Goal: Transaction & Acquisition: Book appointment/travel/reservation

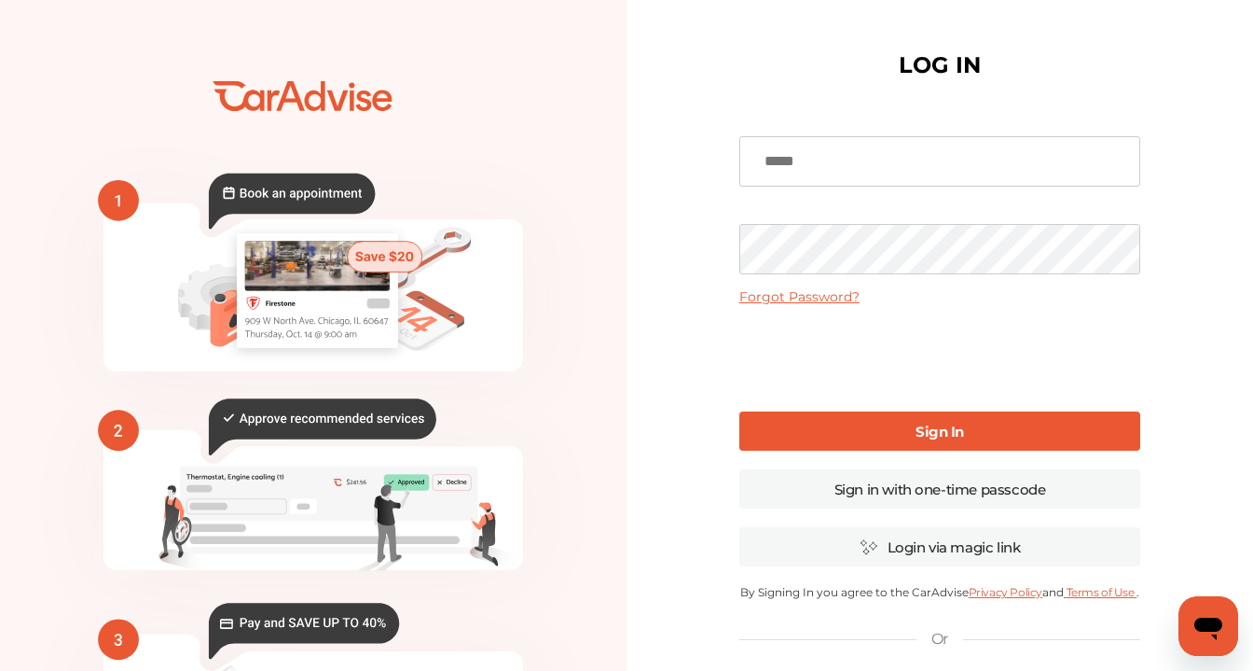
click at [852, 169] on input at bounding box center [940, 161] width 401 height 50
click at [817, 168] on input at bounding box center [940, 161] width 401 height 50
click at [823, 169] on input at bounding box center [940, 161] width 401 height 50
click at [824, 168] on input at bounding box center [940, 161] width 401 height 50
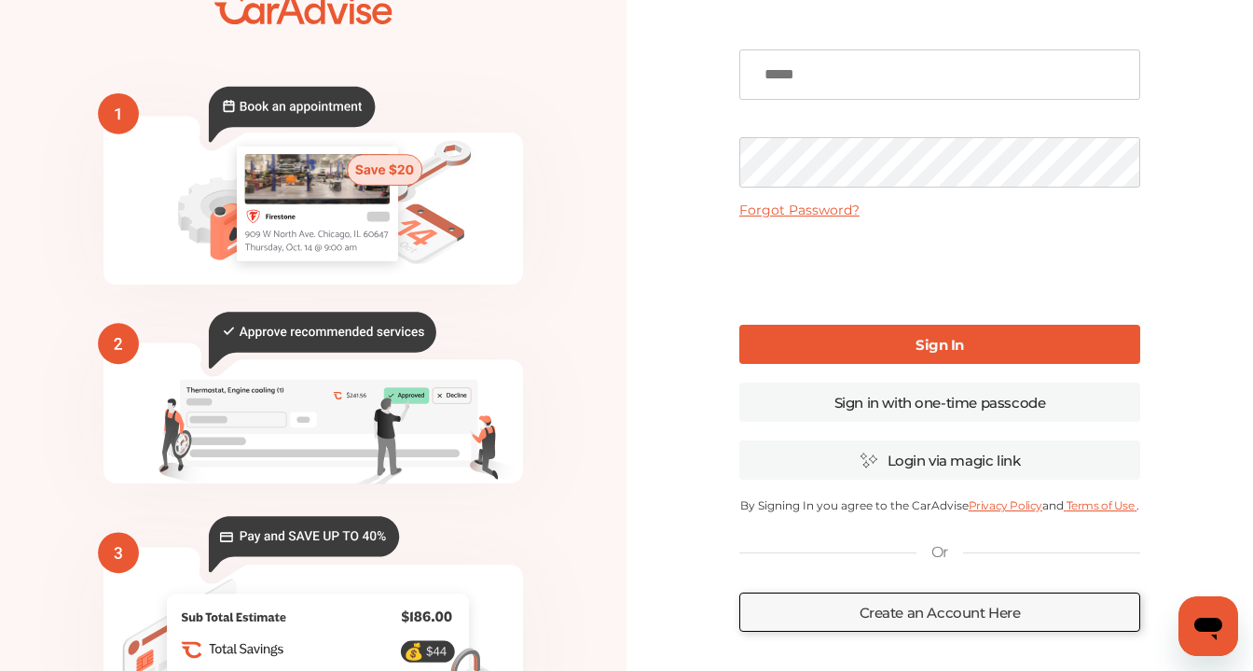
scroll to position [80, 0]
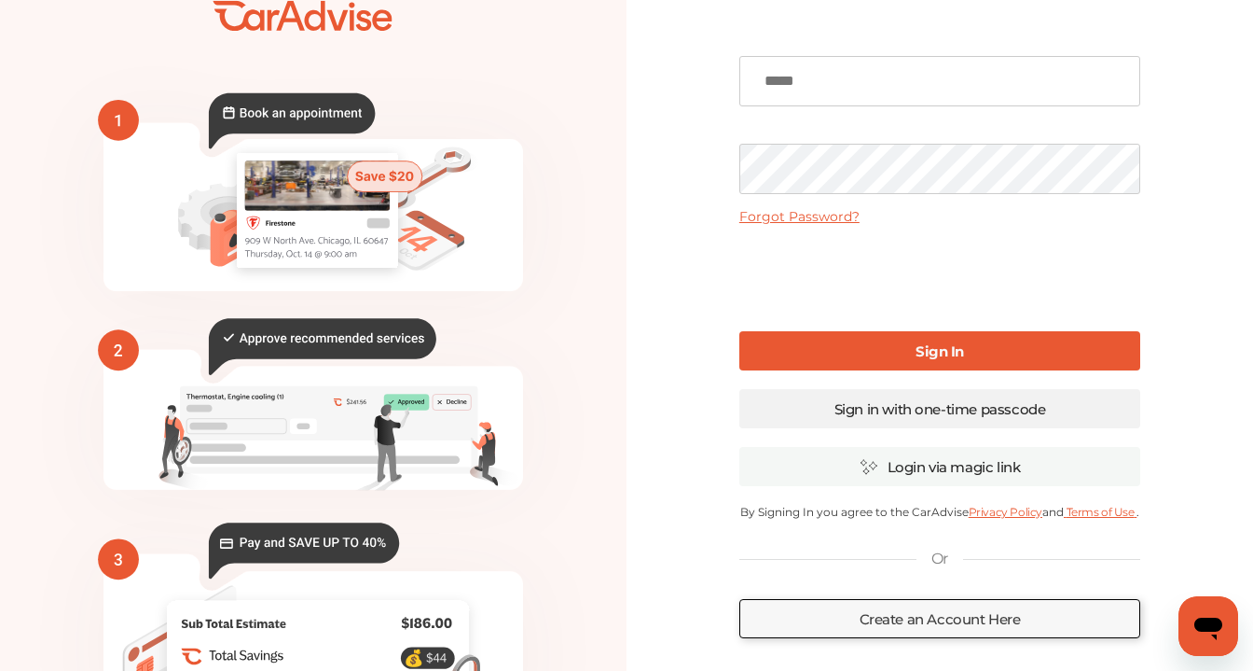
click at [1030, 410] on link "Sign in with one-time passcode" at bounding box center [940, 408] width 401 height 39
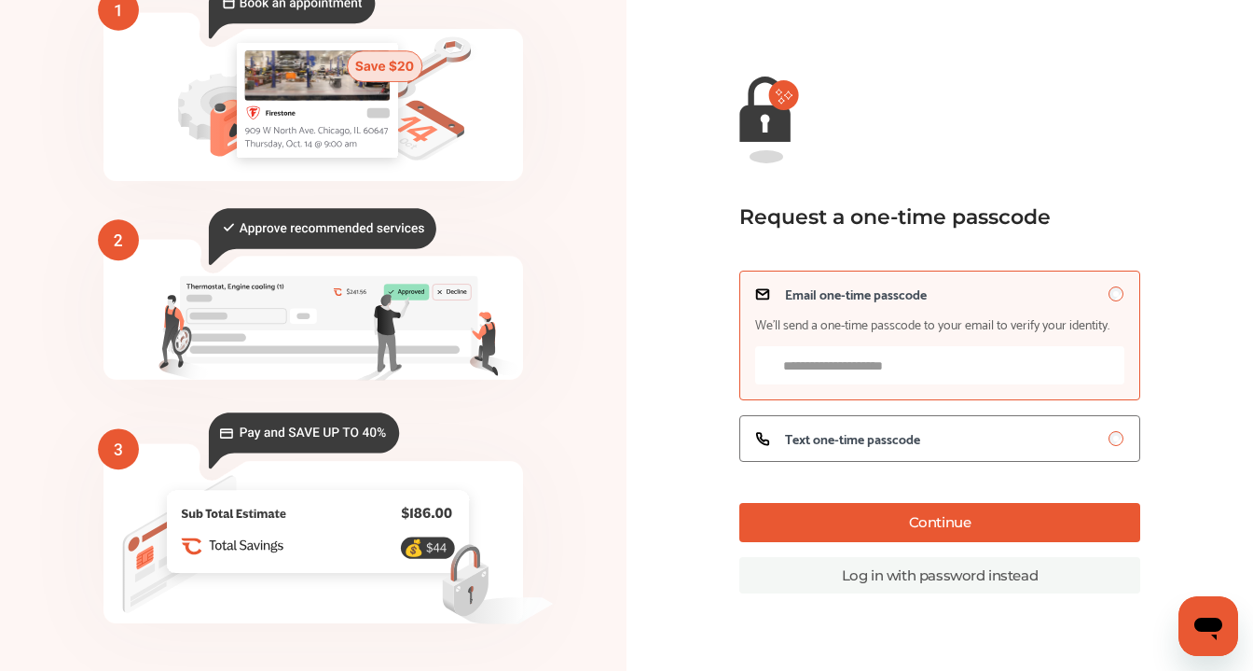
scroll to position [159, 0]
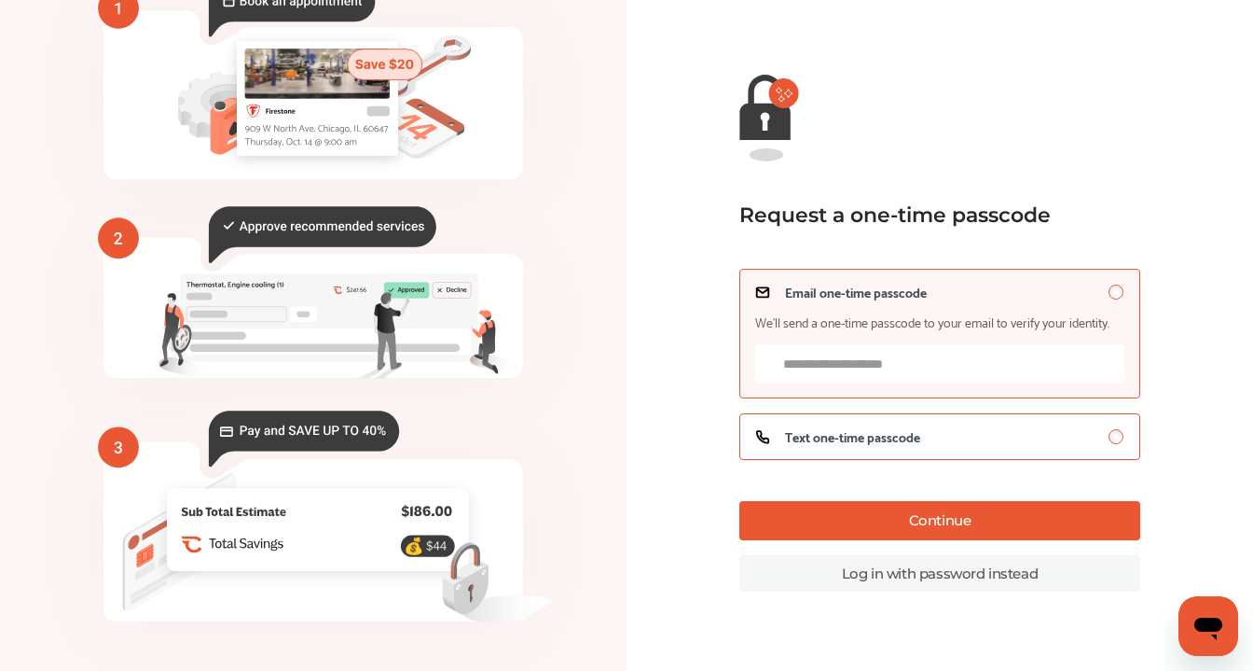
click at [999, 447] on label "Text one-time passcode" at bounding box center [940, 436] width 400 height 47
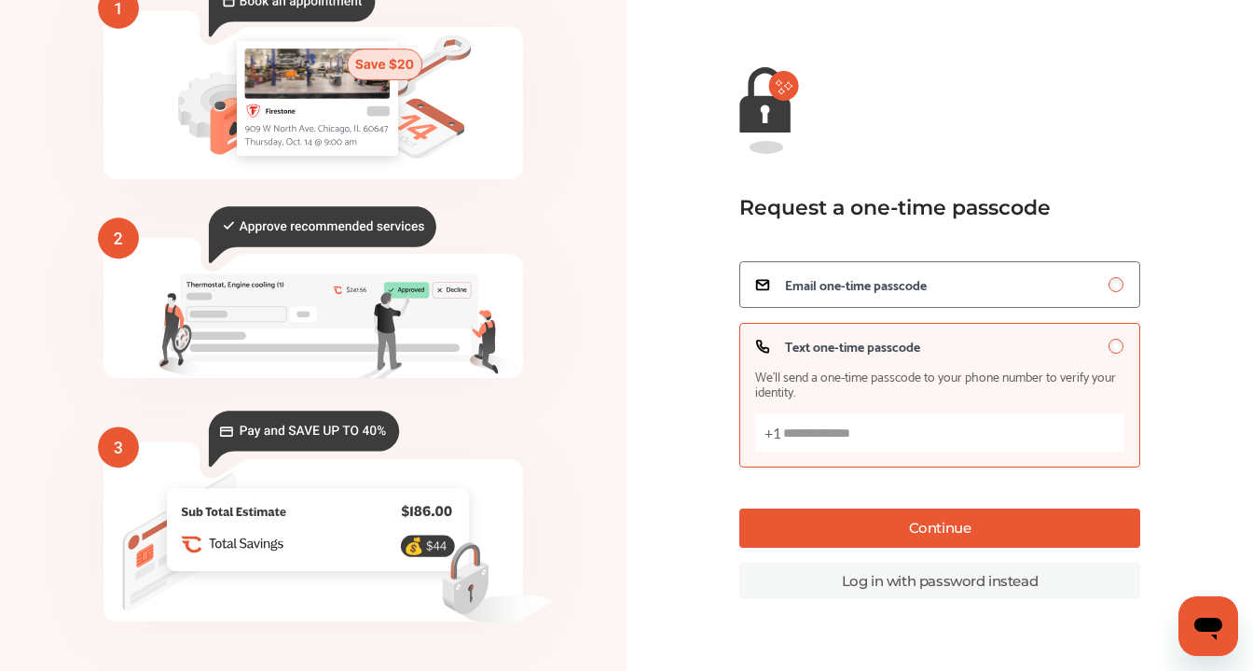
click at [955, 491] on div "Go back Request a one-time passcode Email one-time passcode Text one-time passc…" at bounding box center [940, 262] width 400 height 672
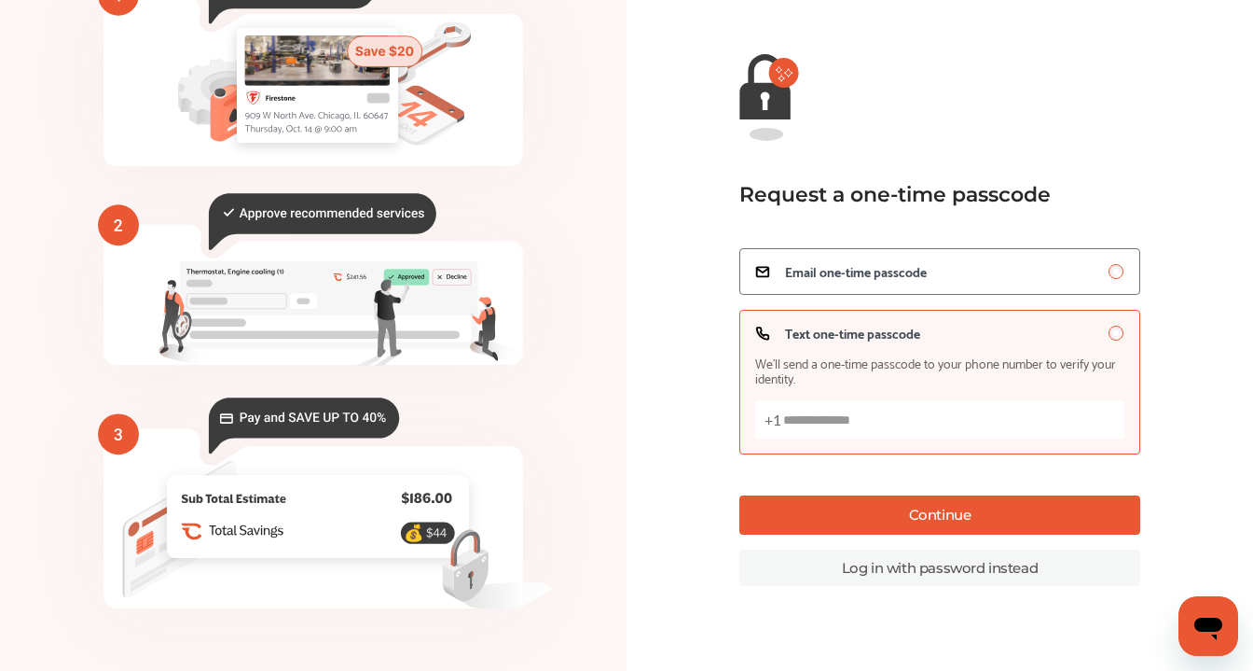
click at [957, 525] on button "Continue" at bounding box center [940, 514] width 400 height 39
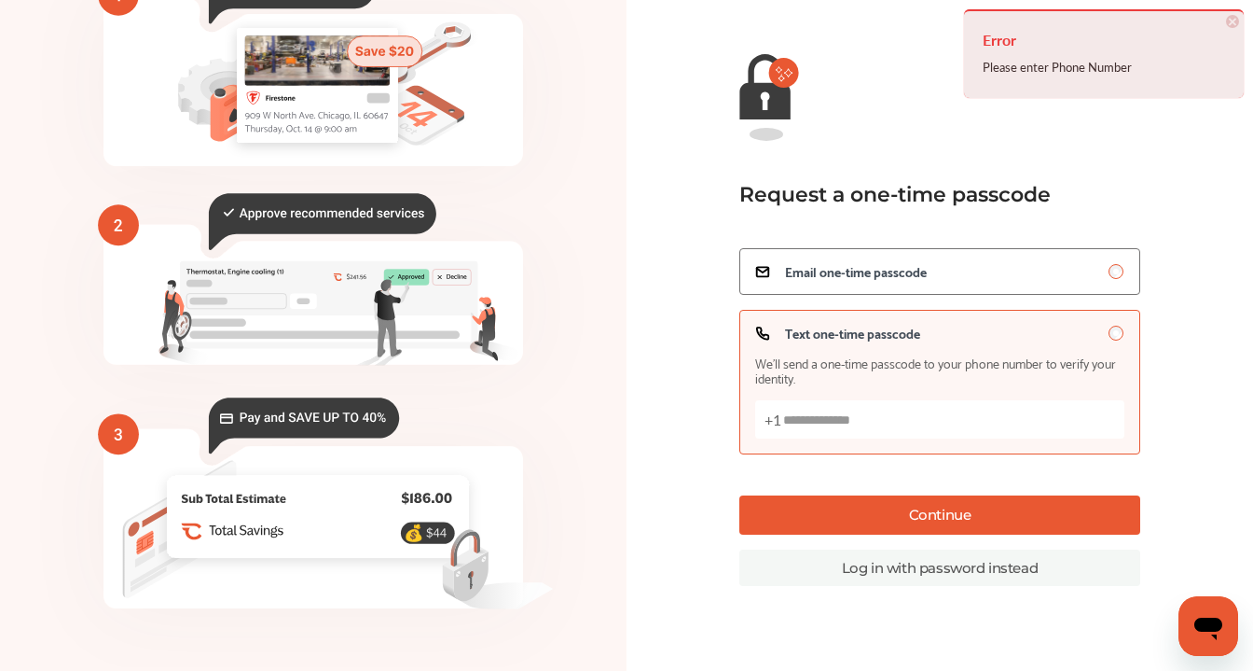
click at [921, 428] on input "Text one-time passcode We’ll send a one-time passcode to your phone number to v…" at bounding box center [939, 419] width 368 height 38
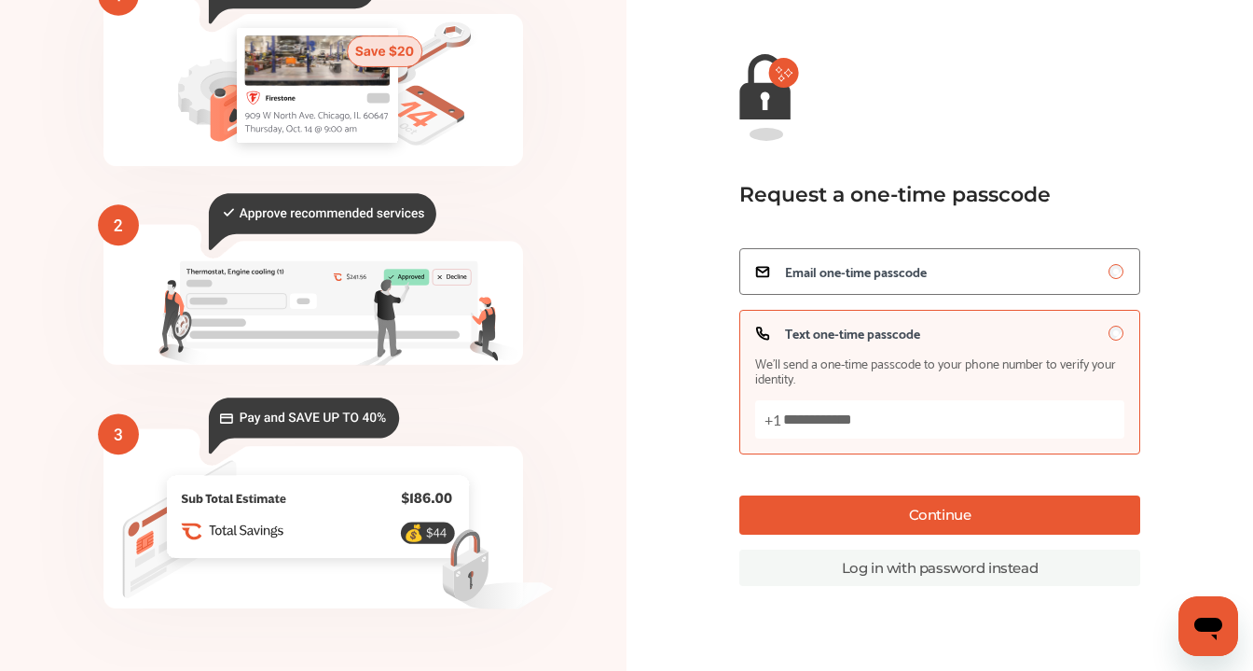
type input "**********"
click at [989, 520] on button "Continue" at bounding box center [940, 514] width 400 height 39
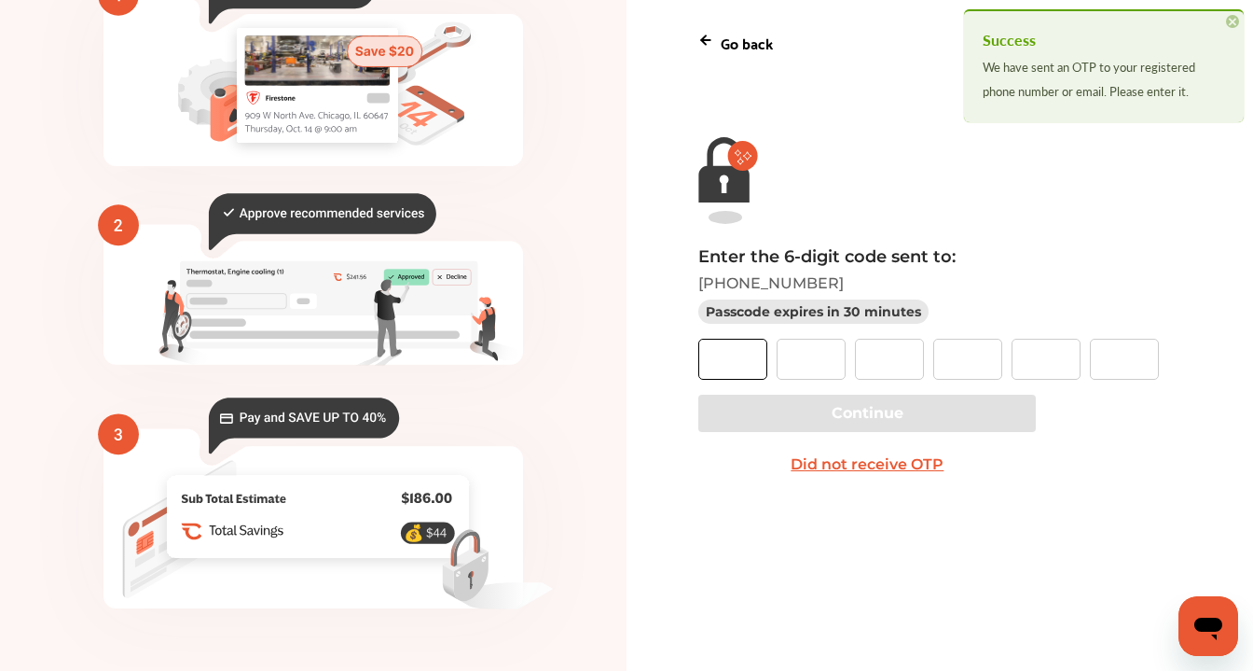
click at [759, 353] on input "text" at bounding box center [732, 359] width 69 height 41
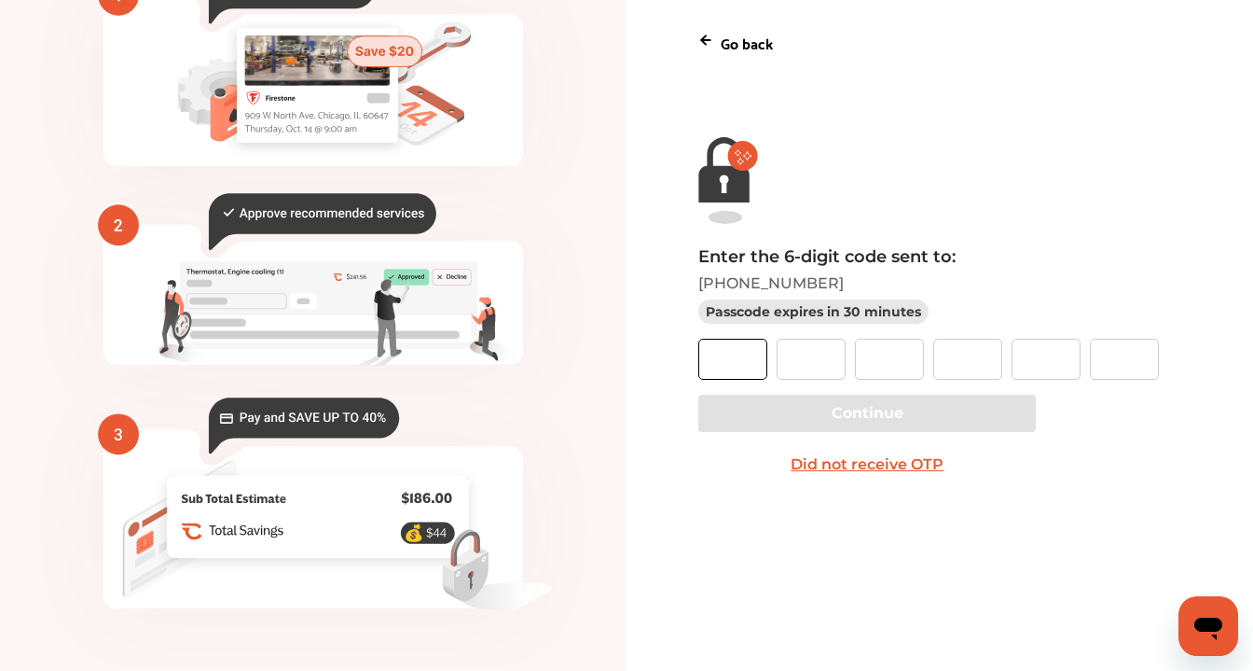
type input "*"
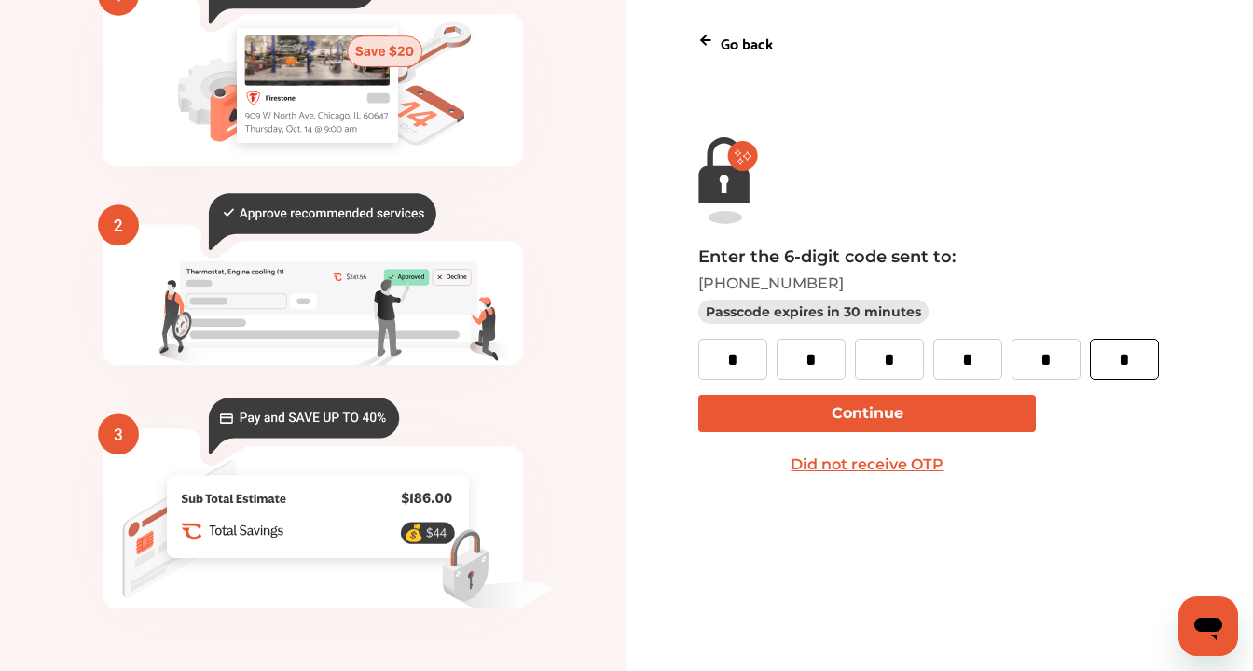
type input "*"
click at [776, 408] on button "Continue" at bounding box center [867, 412] width 338 height 37
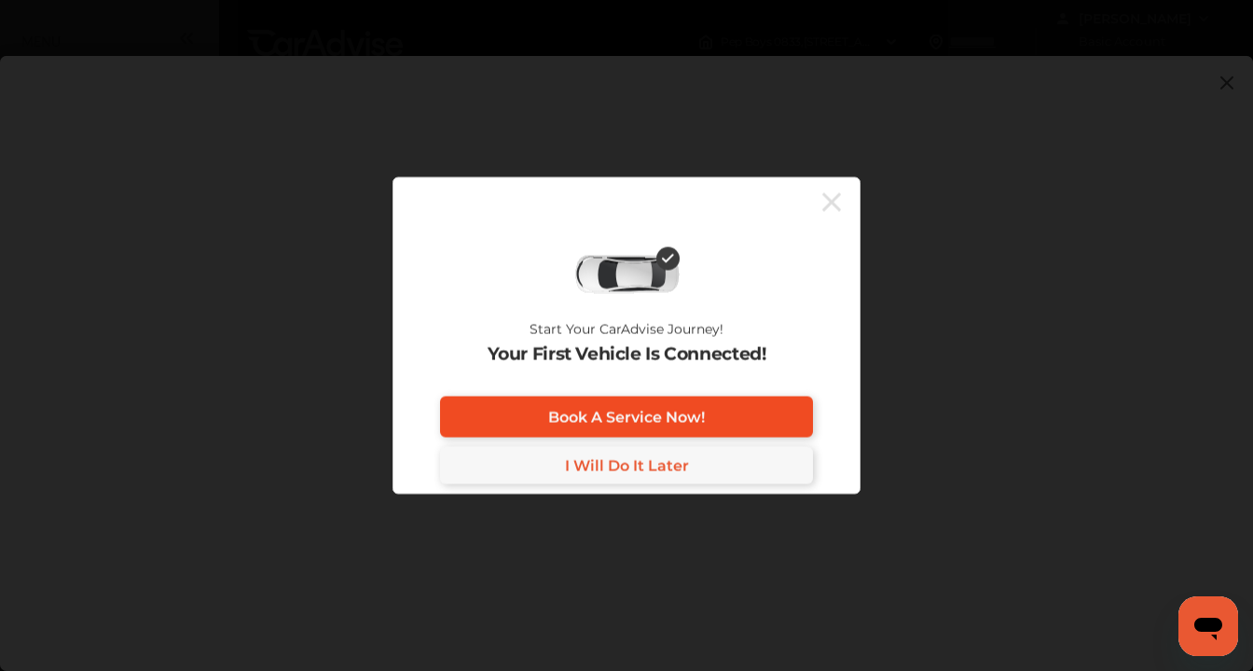
click at [746, 422] on link "Book A Service Now!" at bounding box center [626, 416] width 373 height 41
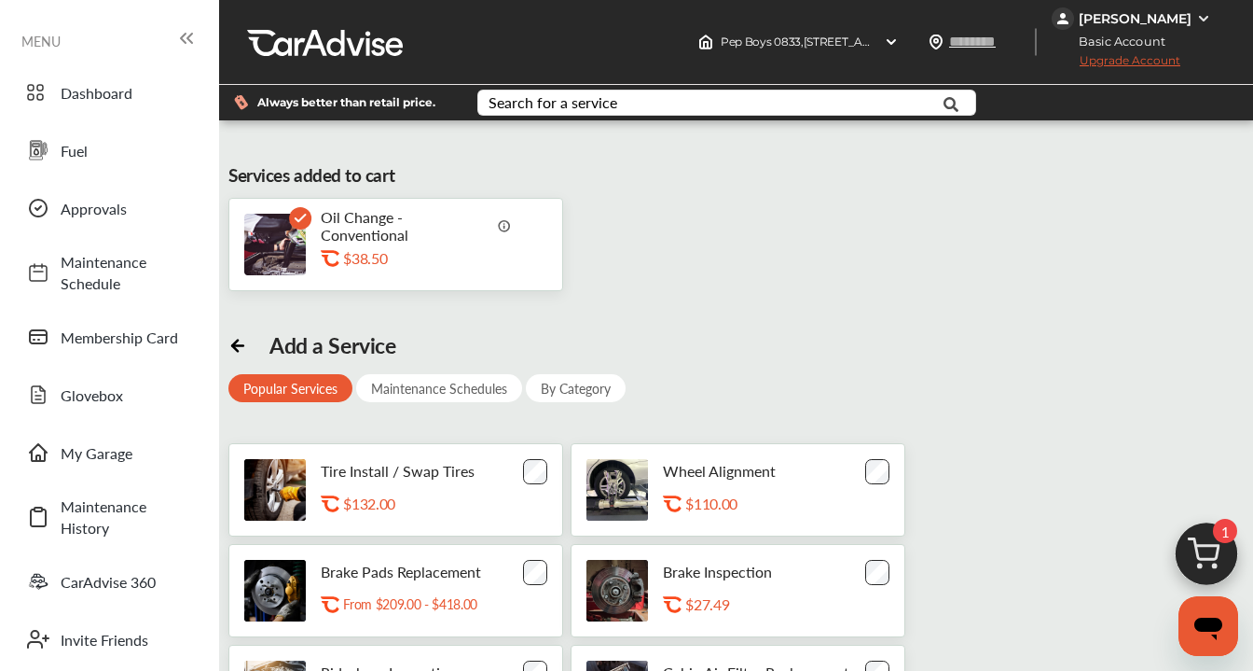
click at [1203, 551] on img at bounding box center [1207, 559] width 90 height 90
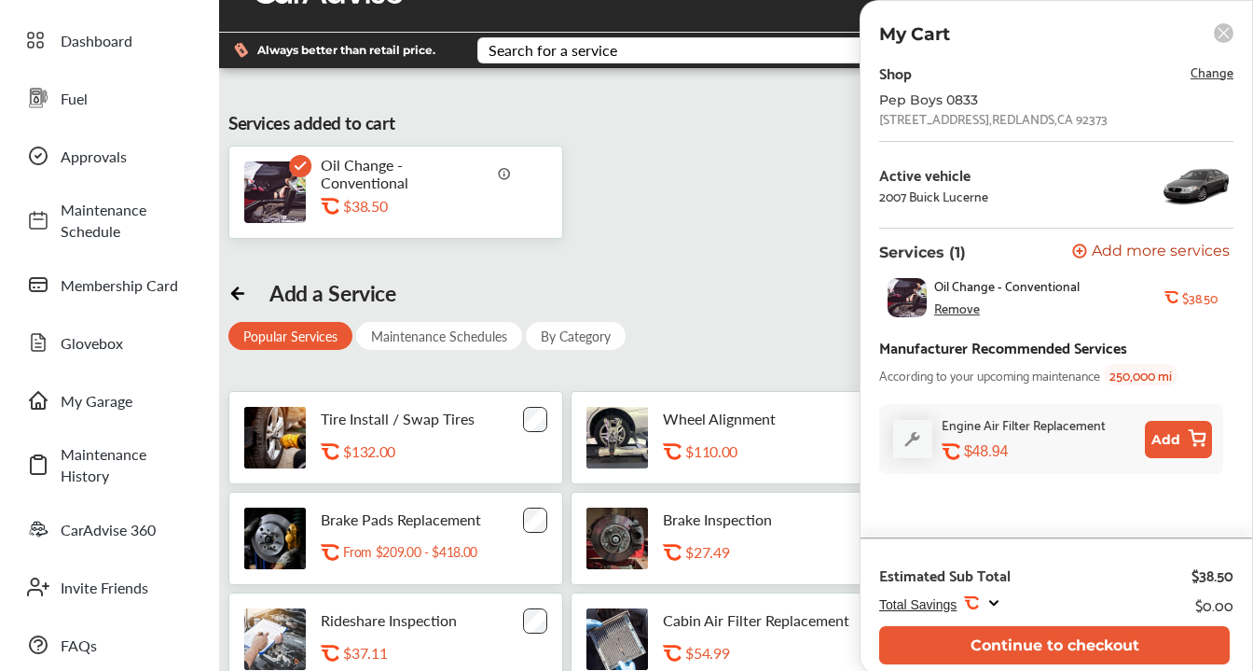
scroll to position [43, 0]
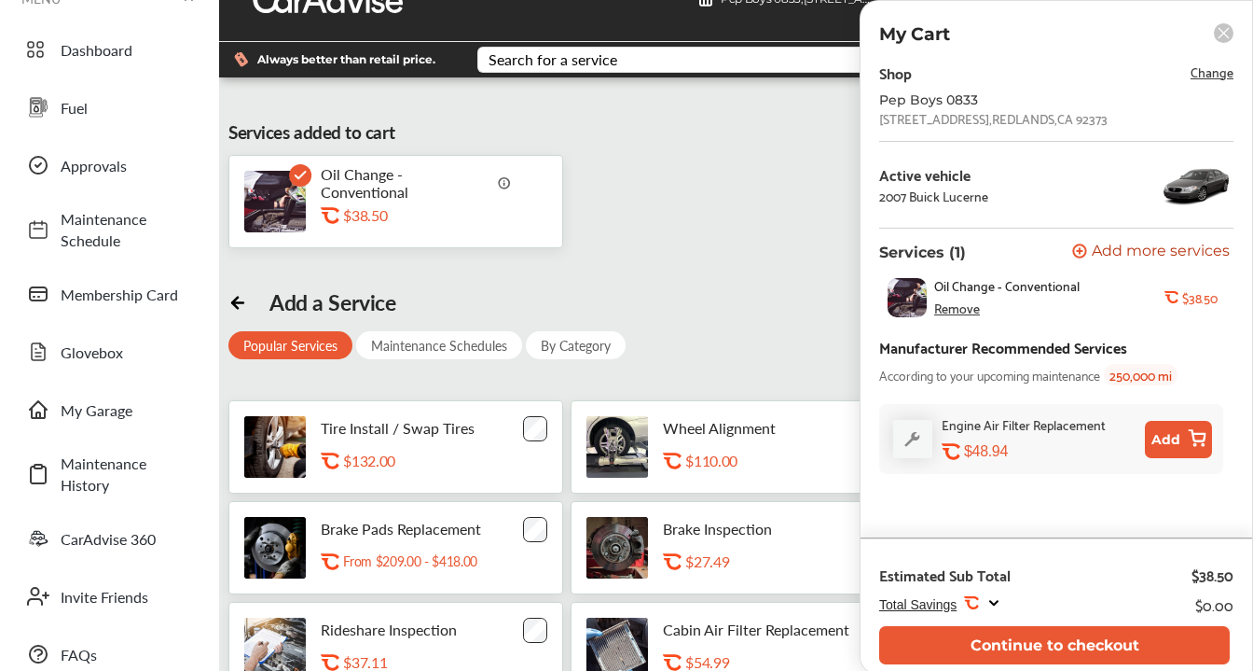
click at [504, 180] on img at bounding box center [505, 182] width 15 height 15
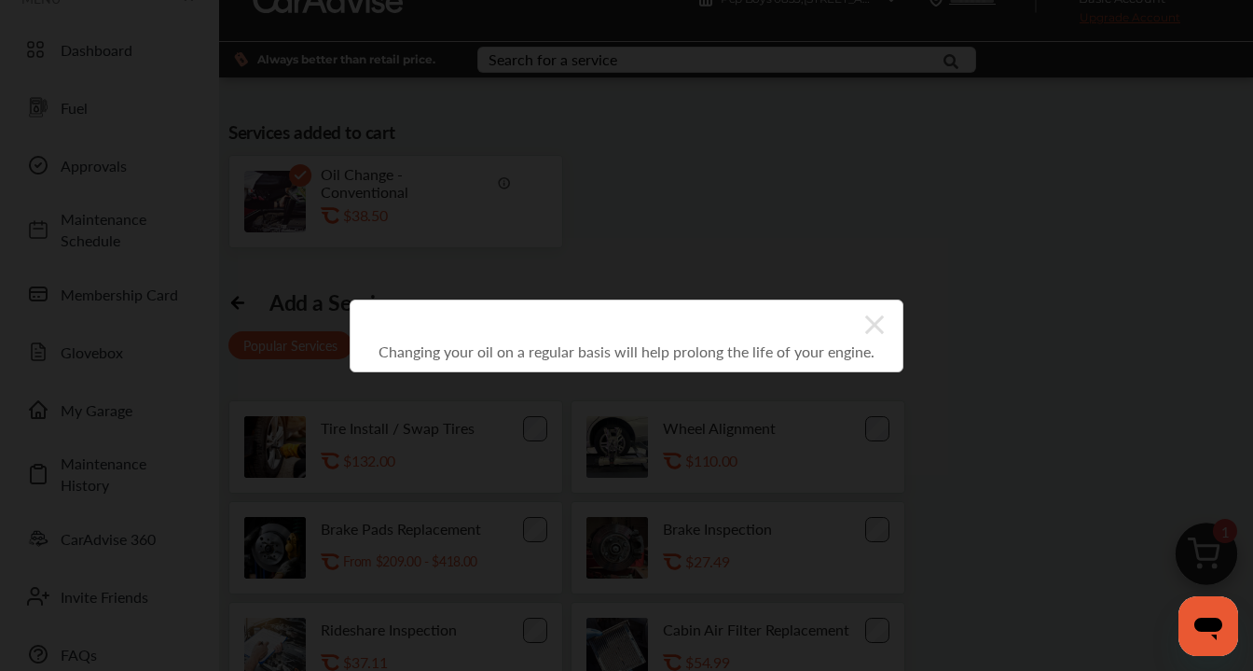
click at [875, 321] on icon at bounding box center [874, 324] width 19 height 19
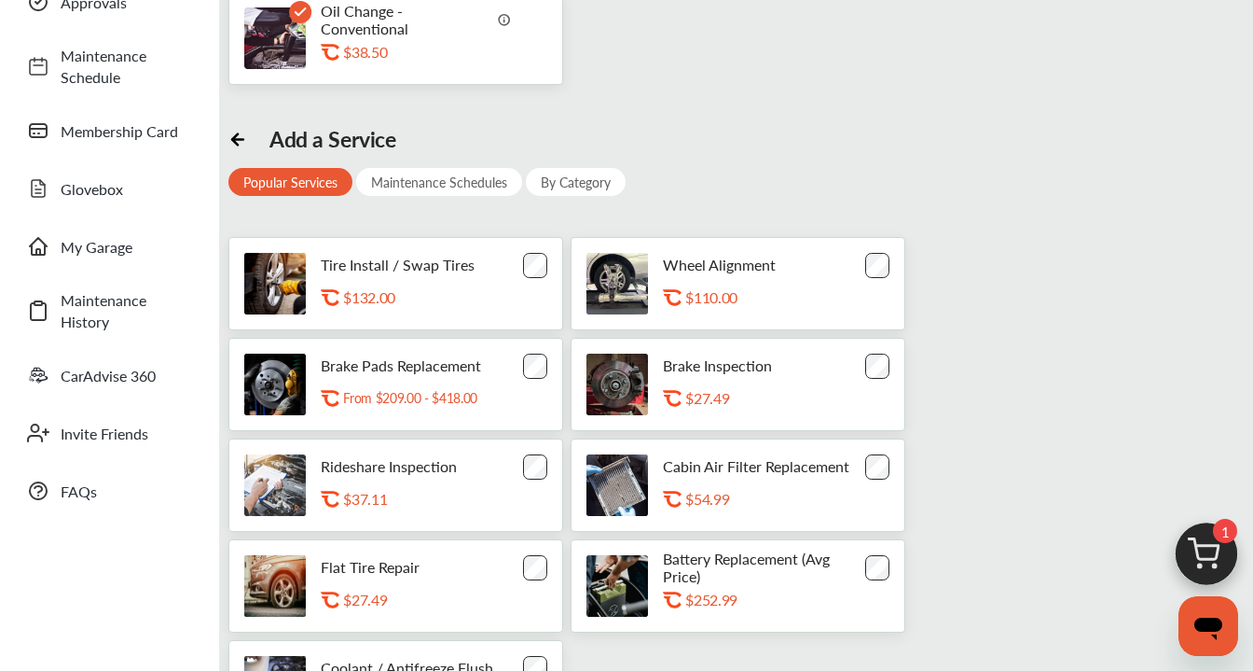
scroll to position [214, 0]
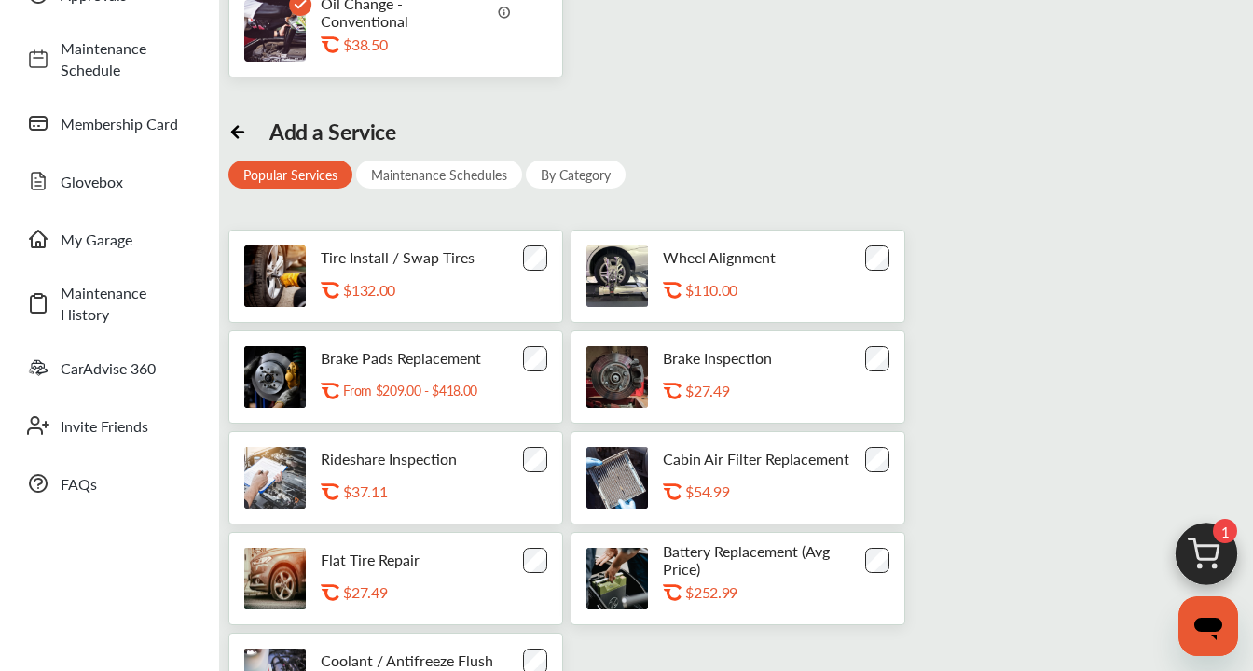
click at [1210, 546] on img at bounding box center [1207, 559] width 90 height 90
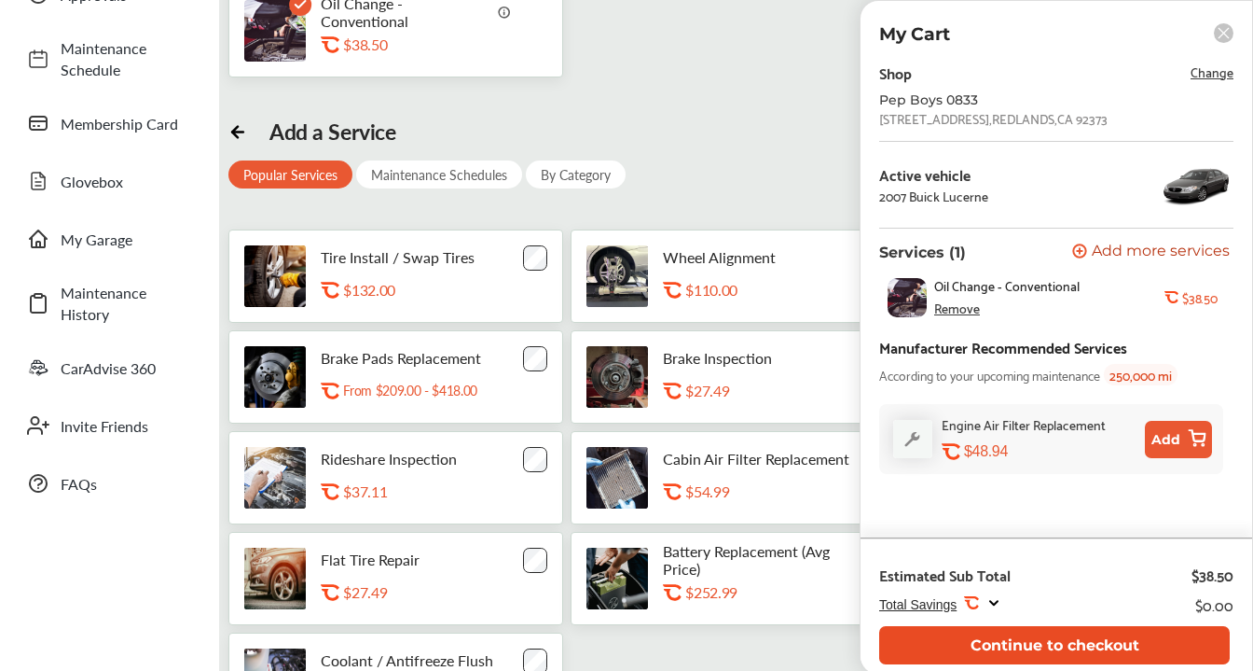
click at [989, 641] on button "Continue to checkout" at bounding box center [1054, 645] width 351 height 38
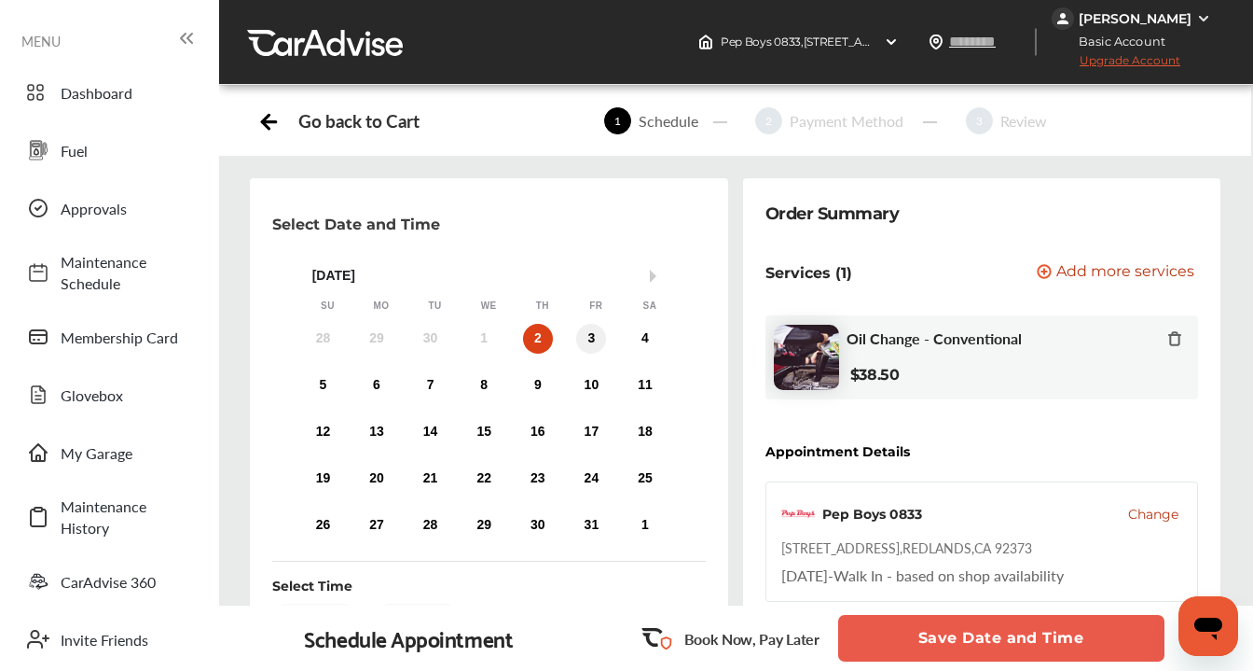
click at [598, 339] on div "3" at bounding box center [591, 339] width 30 height 30
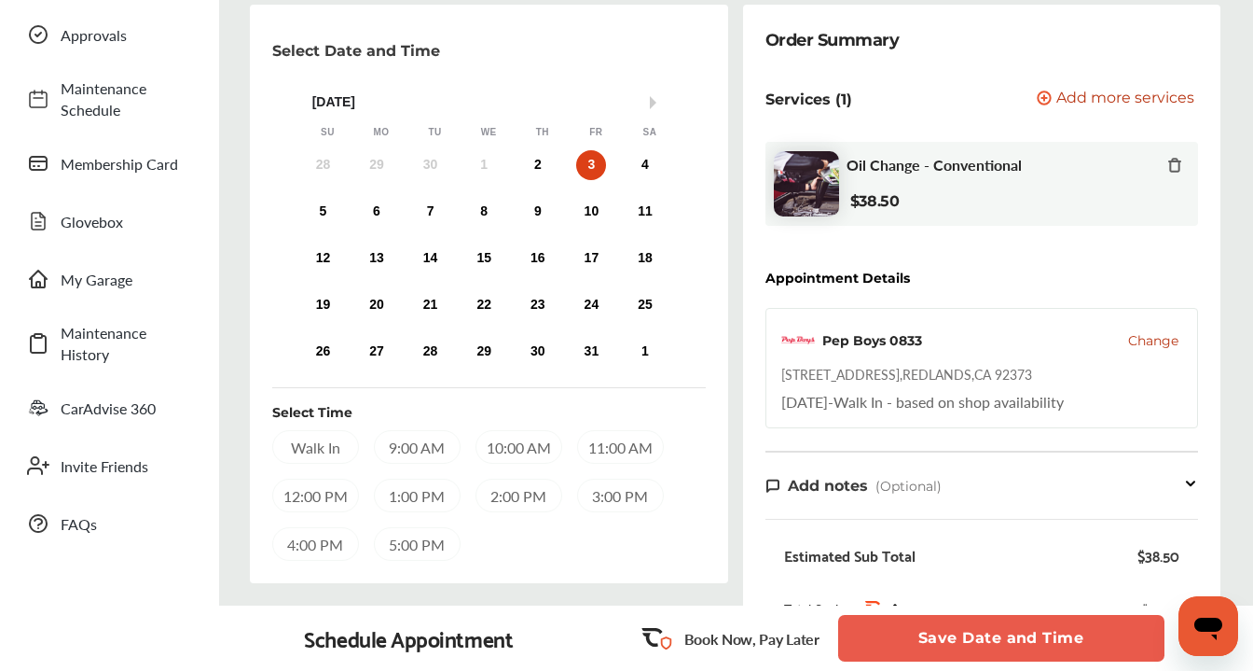
scroll to position [183, 0]
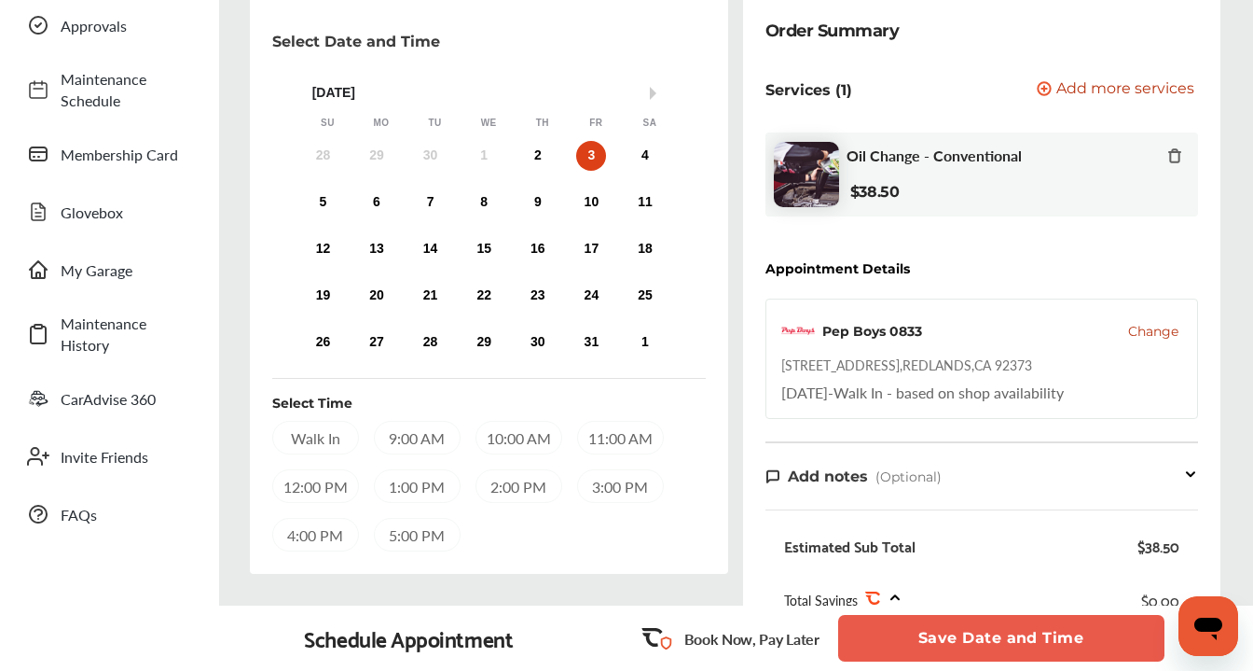
click at [319, 431] on div "Walk In" at bounding box center [315, 438] width 87 height 34
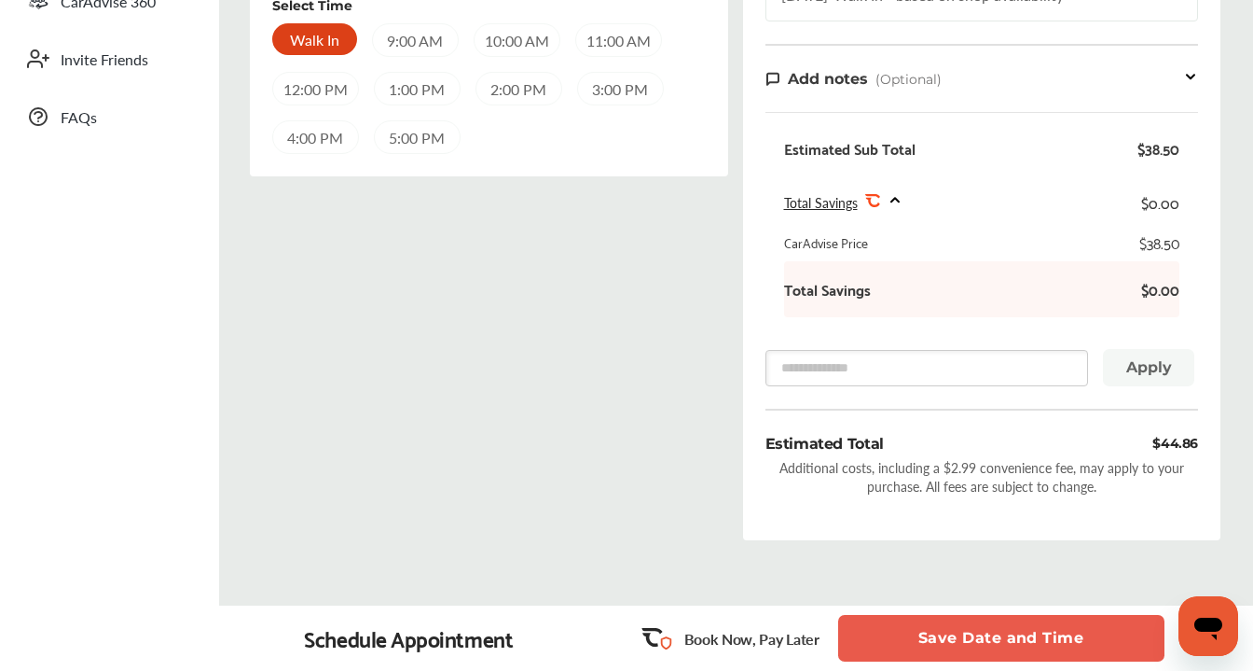
scroll to position [588, 0]
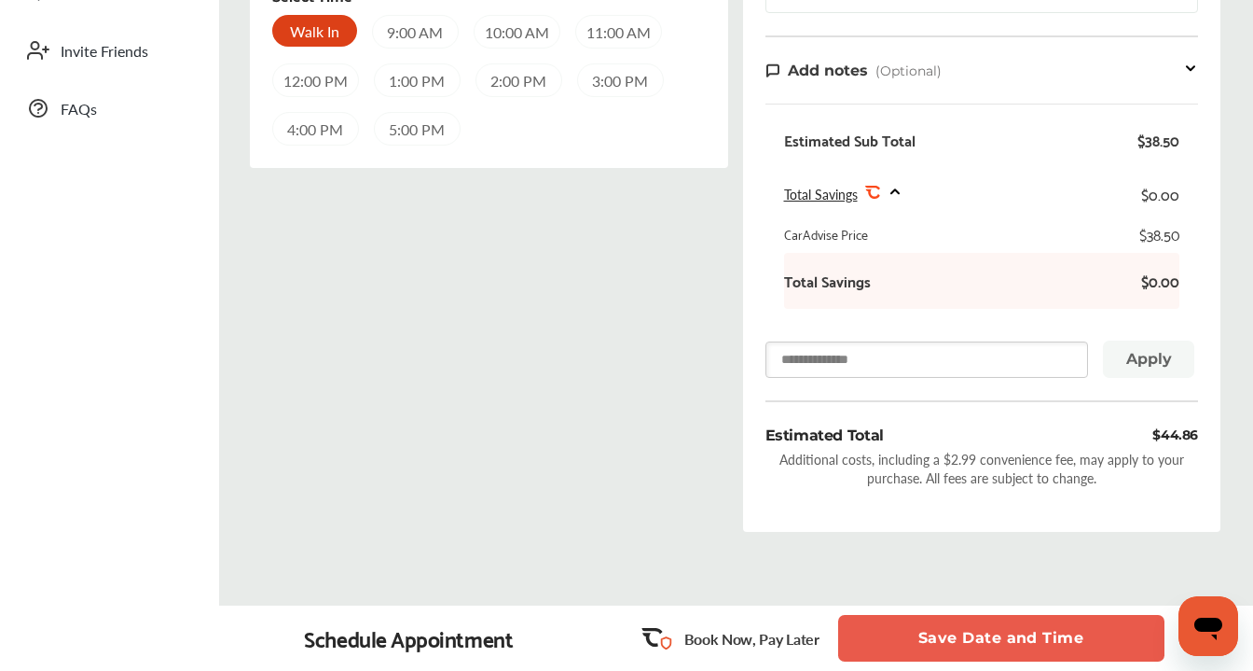
click at [979, 365] on input "text" at bounding box center [928, 359] width 324 height 36
type input "****"
click at [1152, 366] on button "Apply" at bounding box center [1148, 358] width 91 height 37
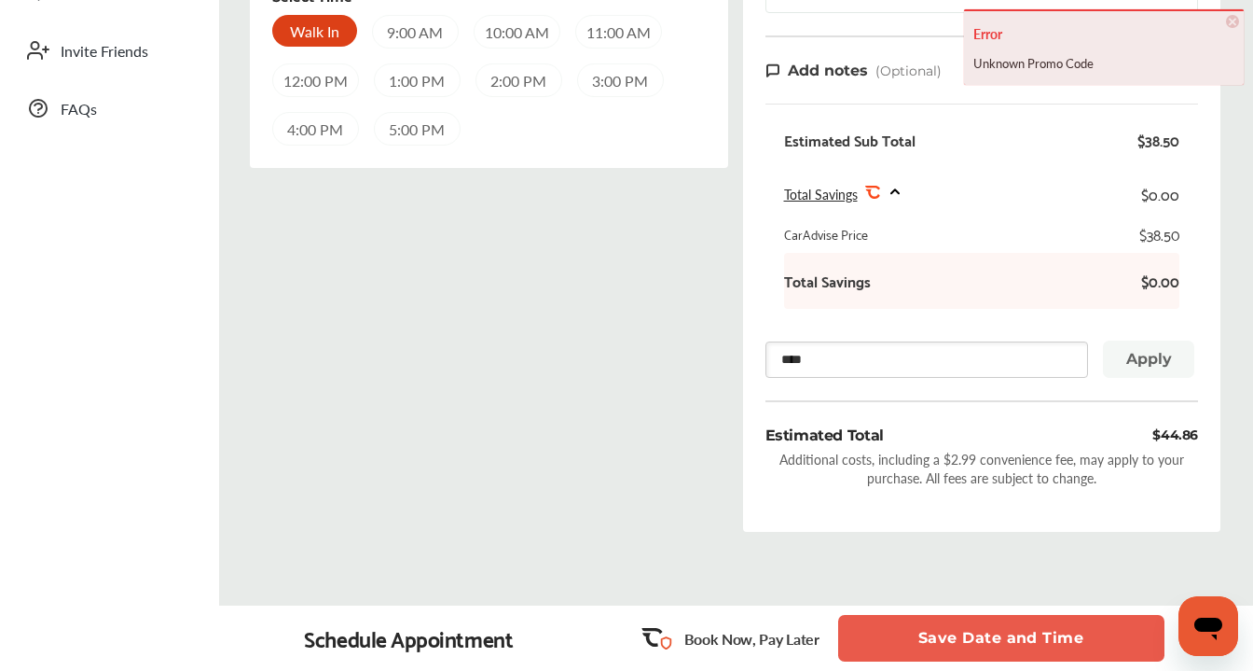
click at [936, 369] on input "****" at bounding box center [928, 359] width 324 height 36
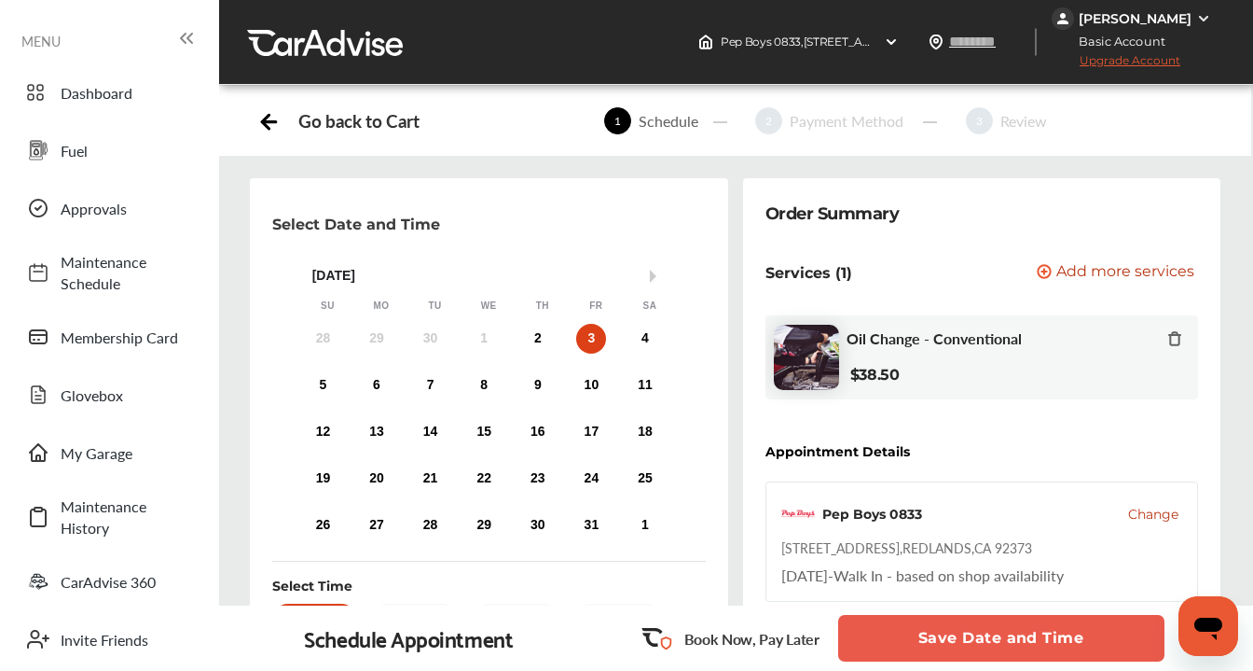
scroll to position [1, 0]
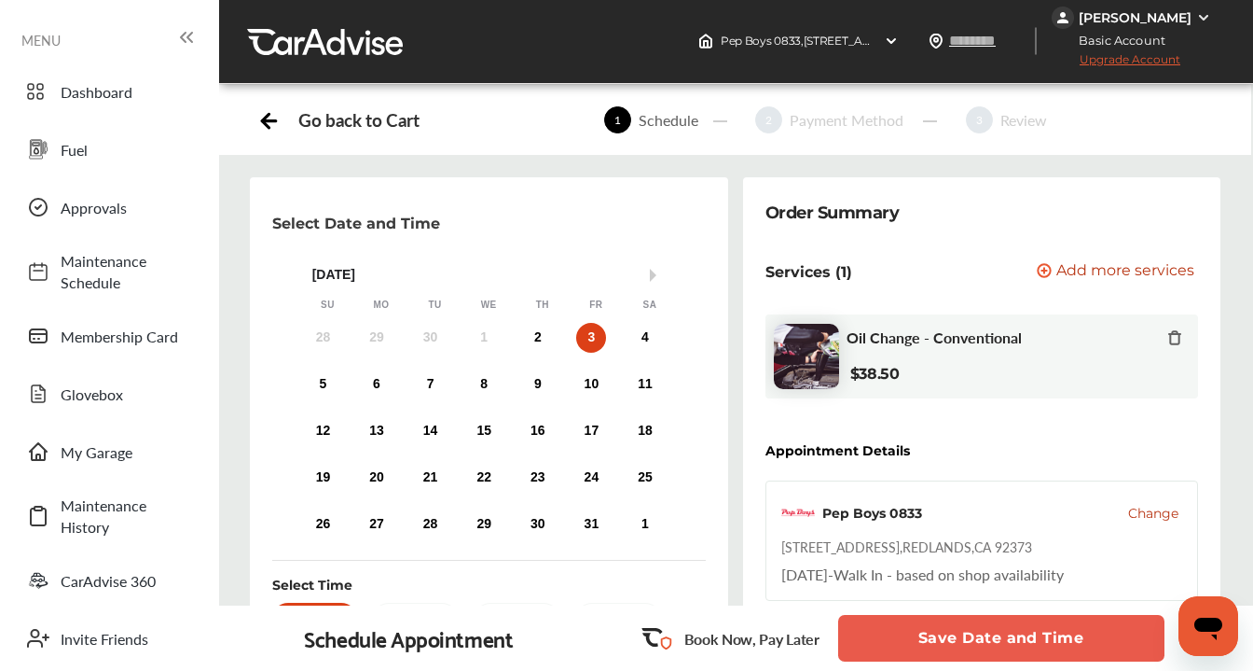
click at [378, 121] on div "Go back to Cart" at bounding box center [358, 119] width 120 height 21
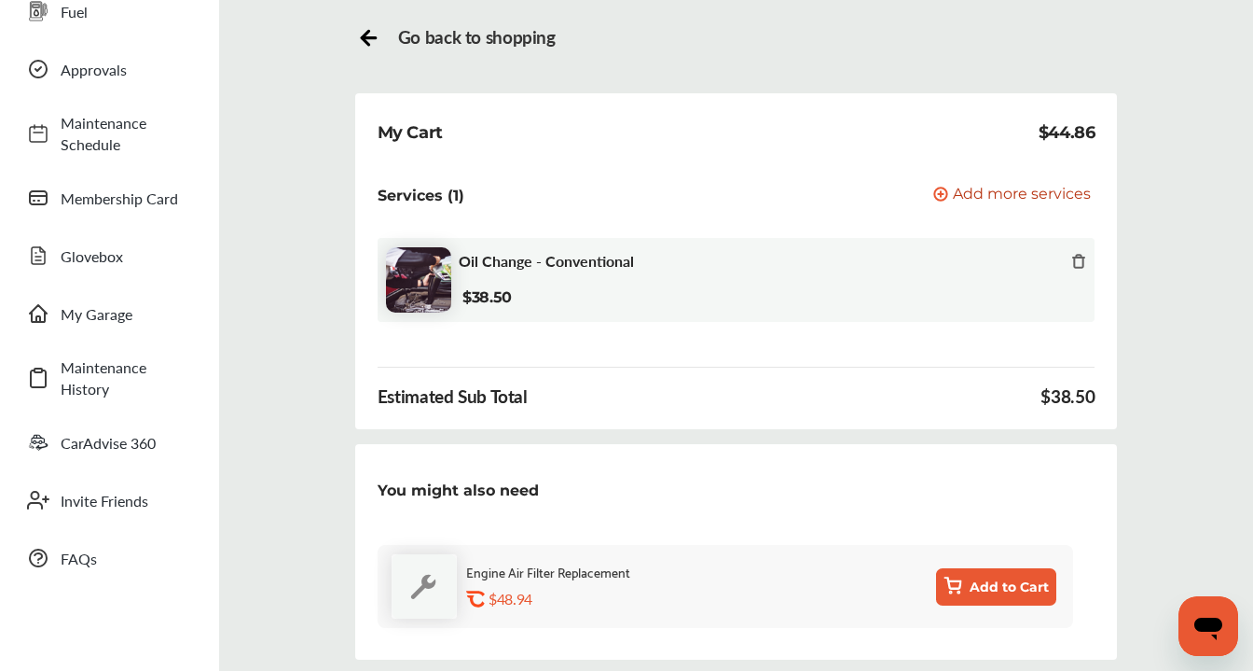
scroll to position [145, 0]
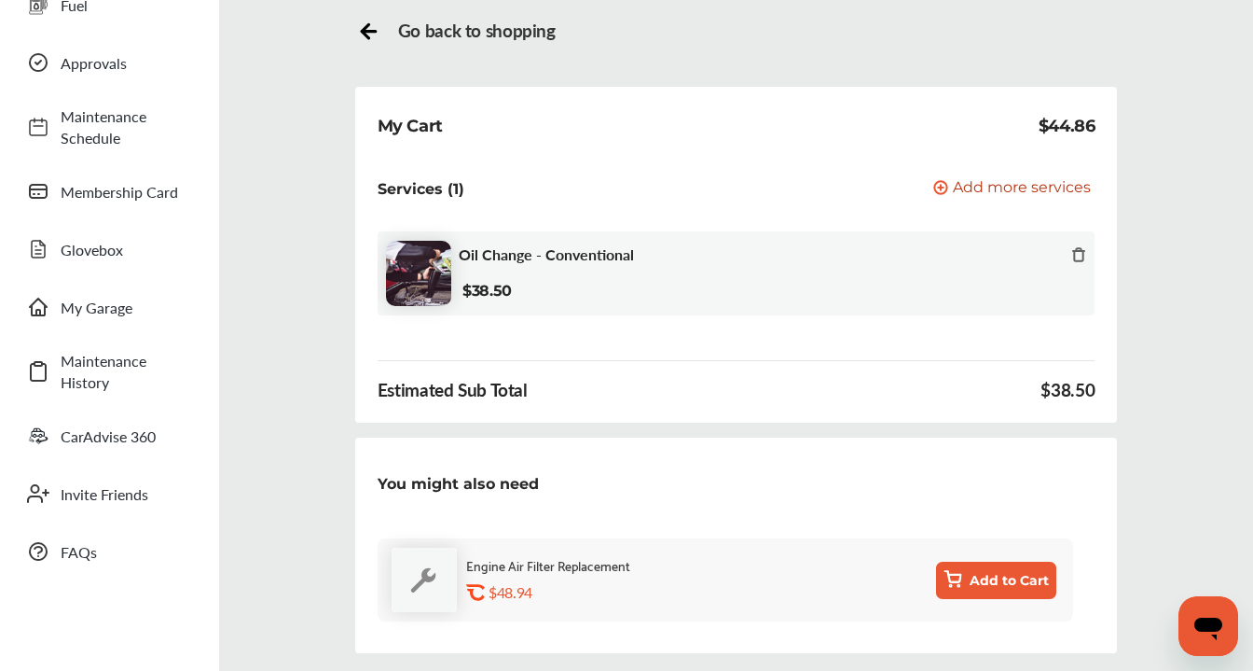
click at [516, 36] on span "Go back to shopping" at bounding box center [477, 30] width 158 height 21
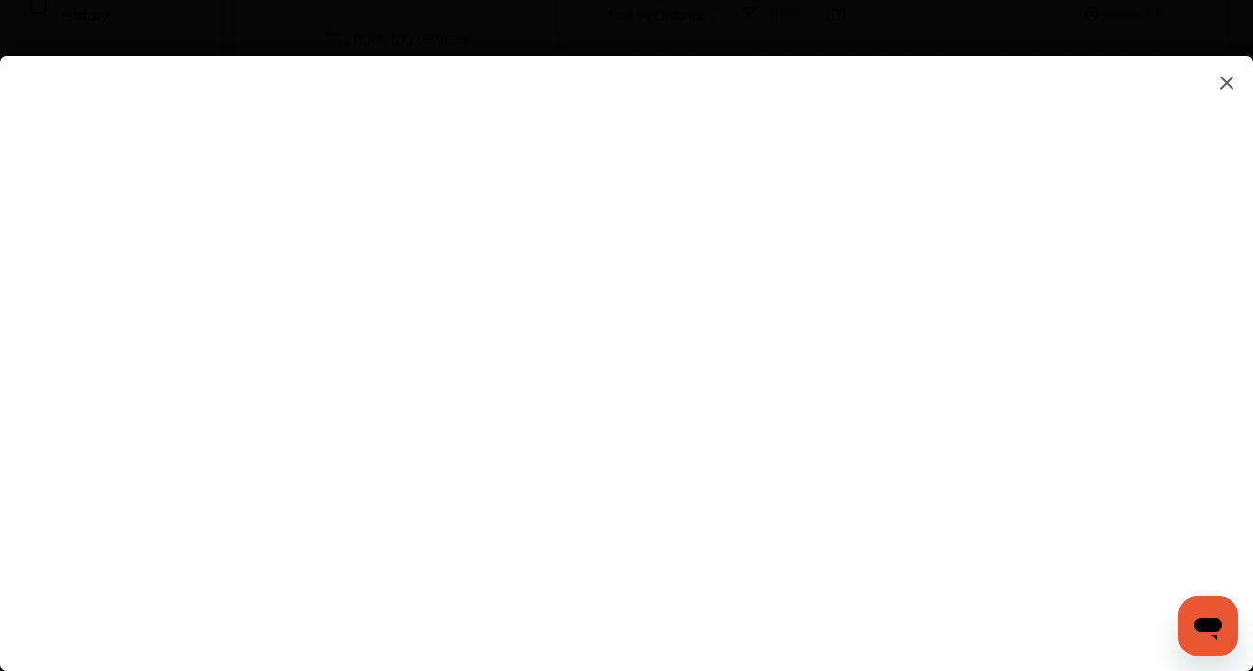
scroll to position [555, 0]
click at [1106, 486] on flutter-view at bounding box center [626, 344] width 1253 height 577
click at [671, 519] on flutter-view at bounding box center [626, 344] width 1253 height 577
click at [838, 574] on flutter-view at bounding box center [626, 344] width 1253 height 577
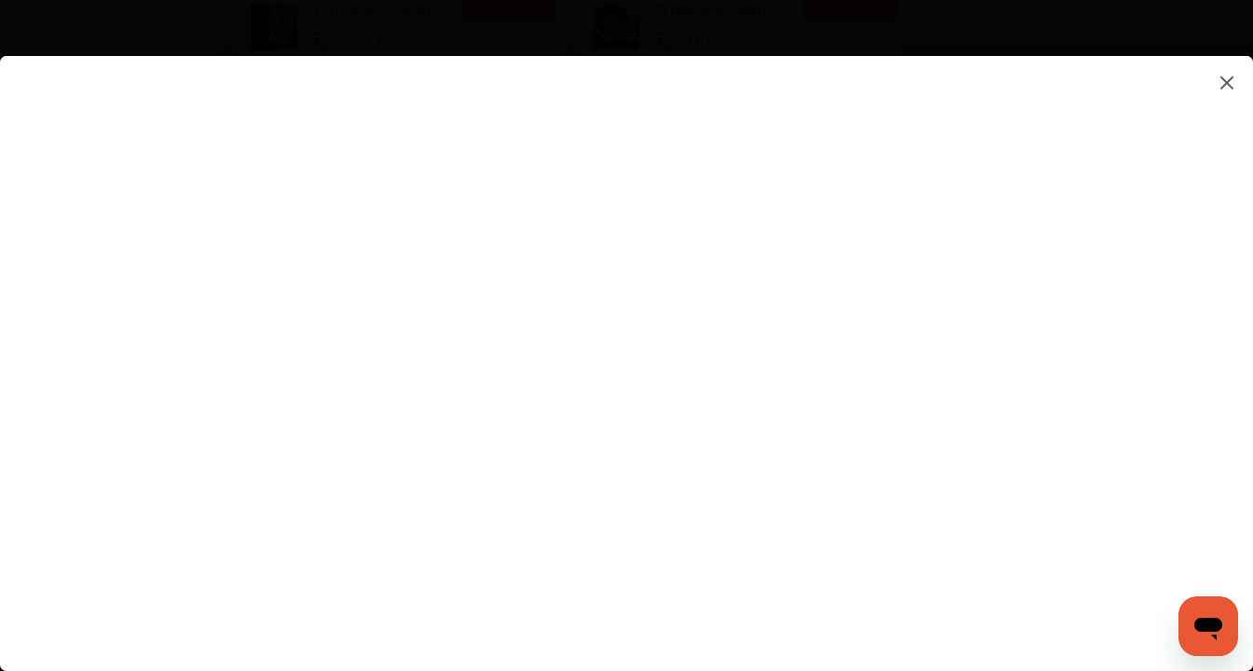
click at [1213, 643] on div "Open messaging window" at bounding box center [1209, 626] width 56 height 56
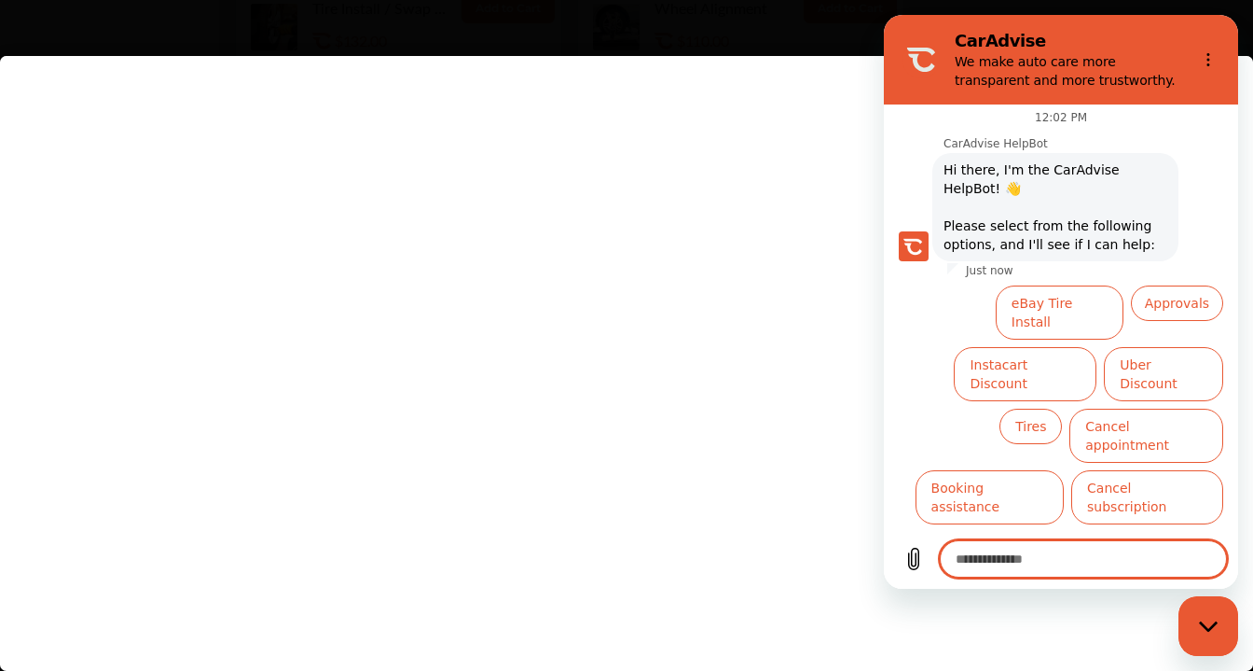
scroll to position [58, 0]
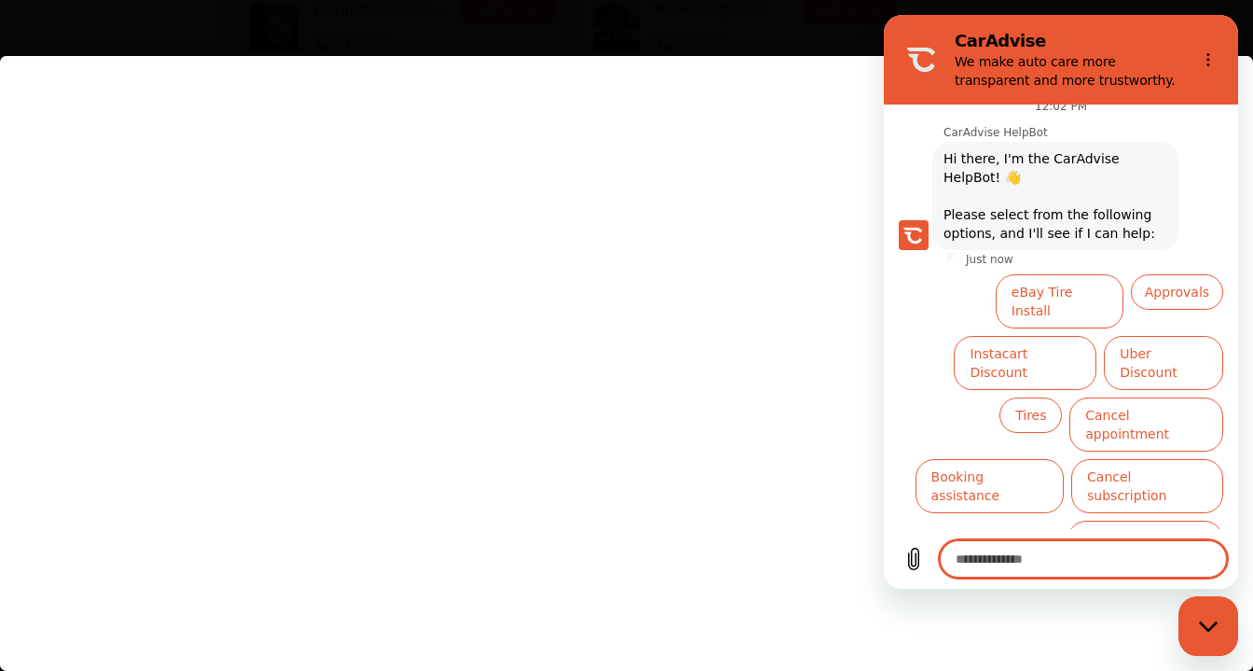
click at [812, 47] on div at bounding box center [641, 350] width 1283 height 700
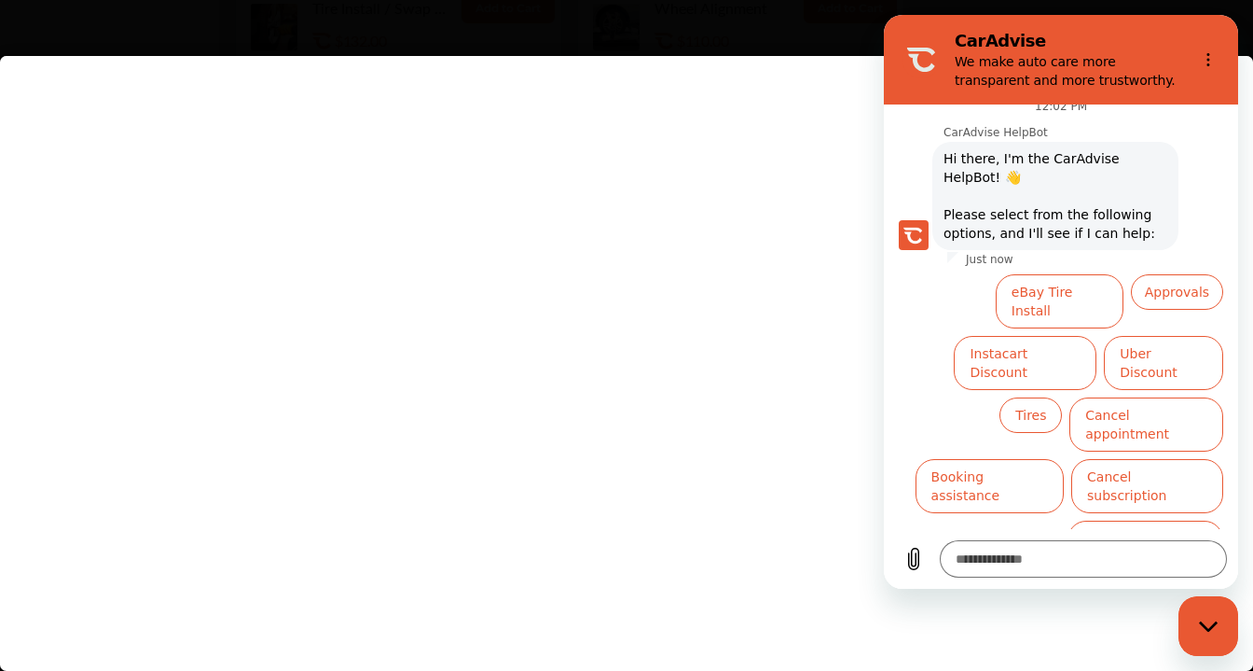
click at [1197, 626] on div "Close messaging window" at bounding box center [1209, 626] width 56 height 56
type textarea "*"
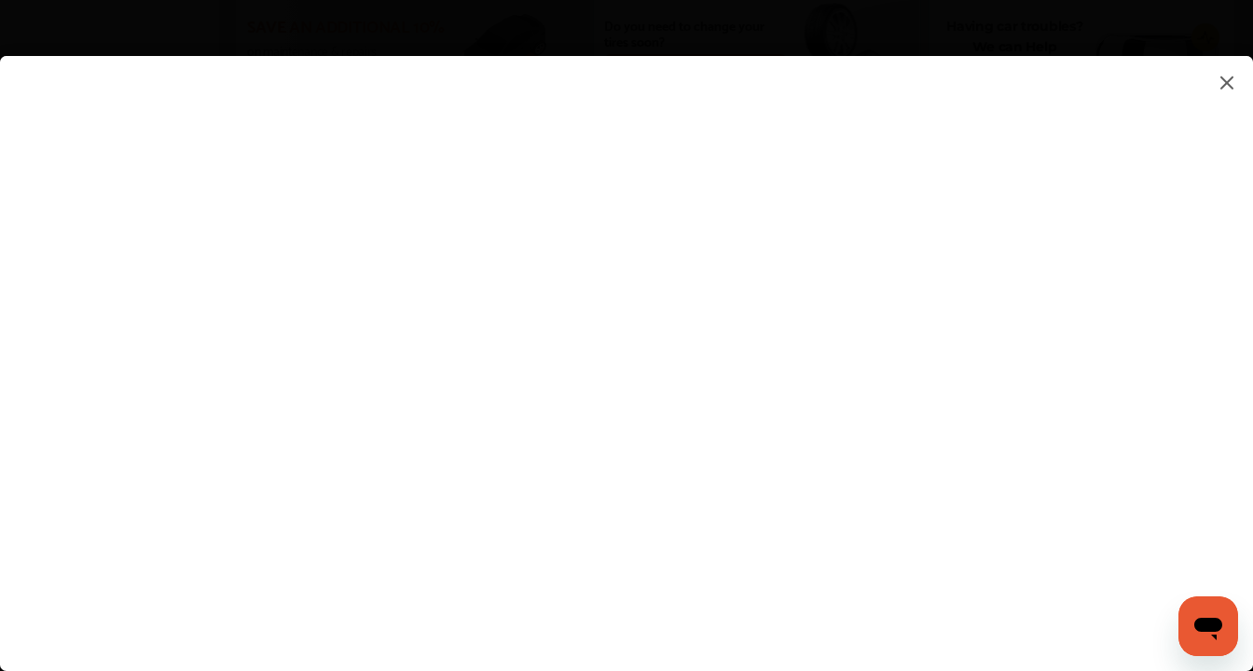
scroll to position [1096, 0]
click at [1225, 80] on img at bounding box center [1227, 82] width 22 height 23
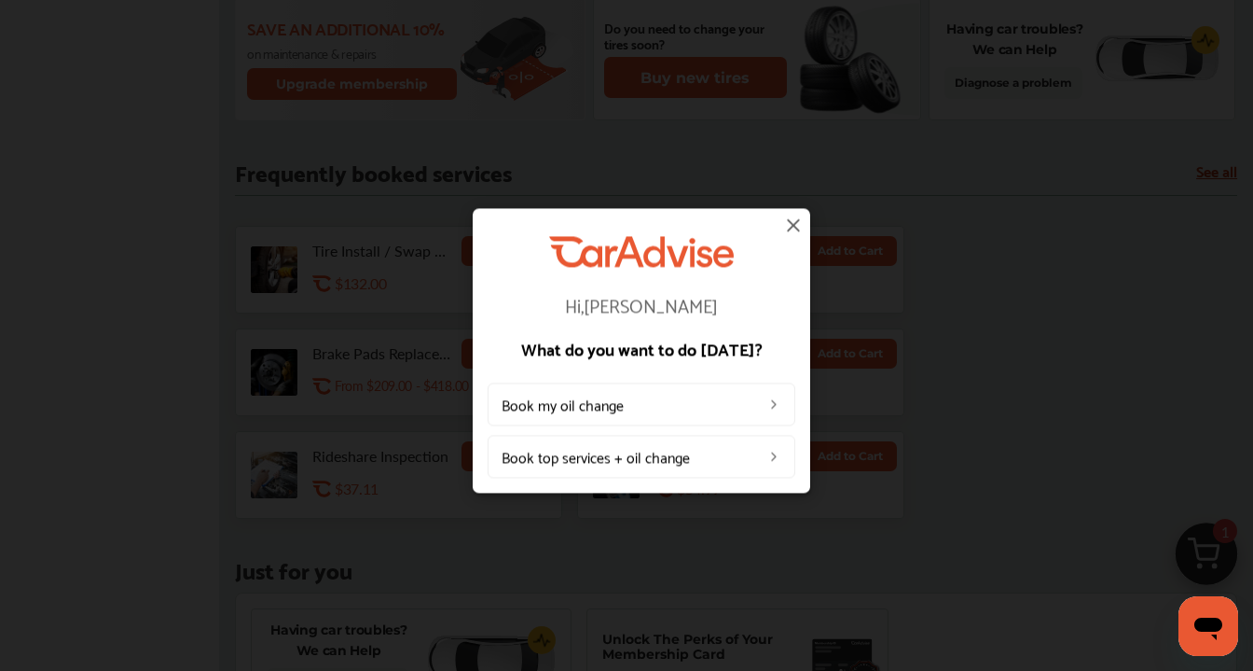
click at [662, 409] on link "Book my oil change" at bounding box center [642, 403] width 308 height 43
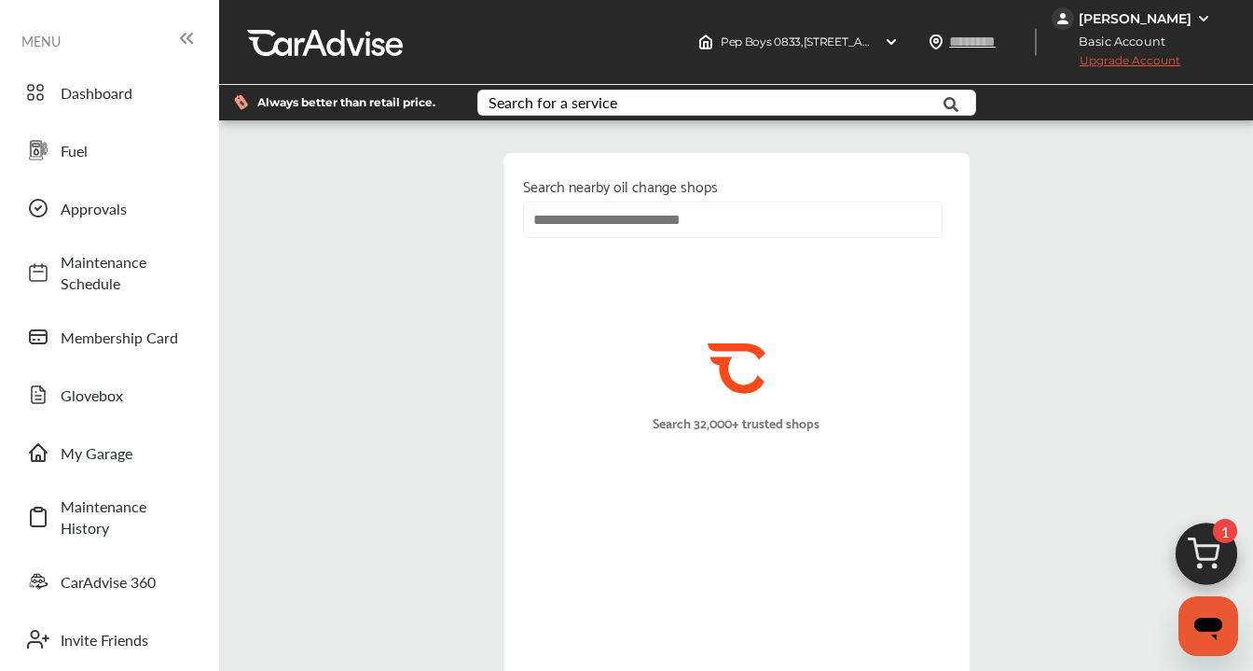
click at [679, 222] on input "text" at bounding box center [733, 219] width 420 height 36
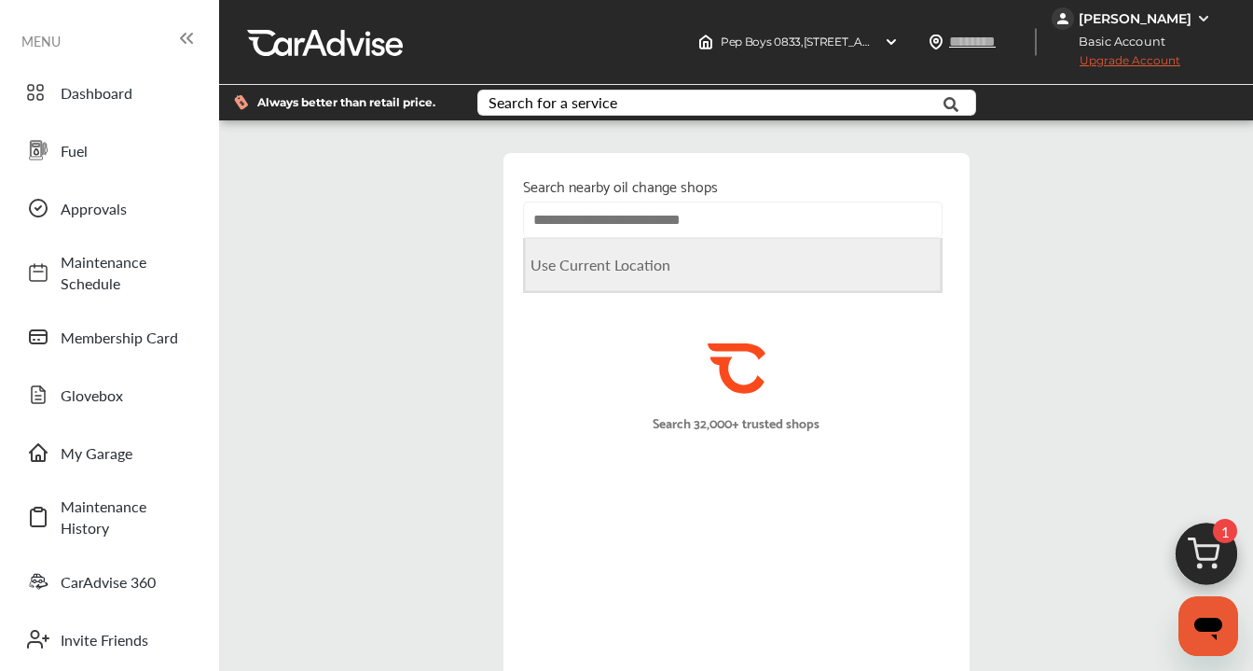
click at [672, 271] on Location "Use Current Location" at bounding box center [733, 264] width 416 height 53
type input "**********"
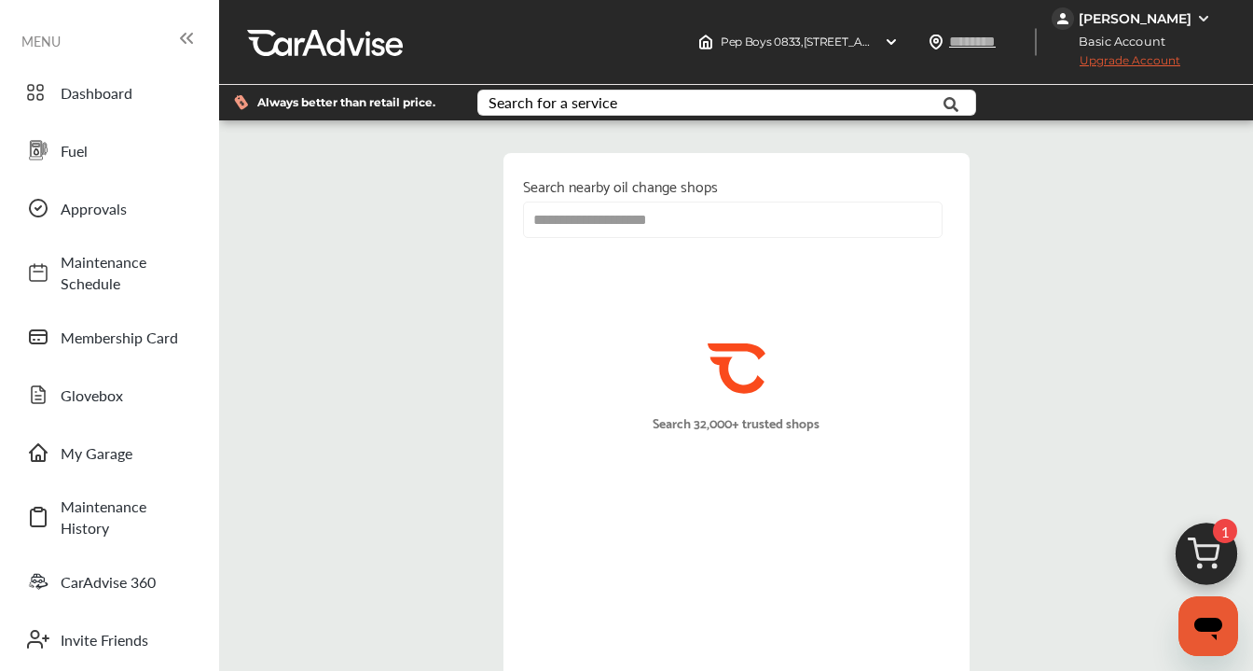
click at [690, 224] on input "**********" at bounding box center [733, 219] width 420 height 36
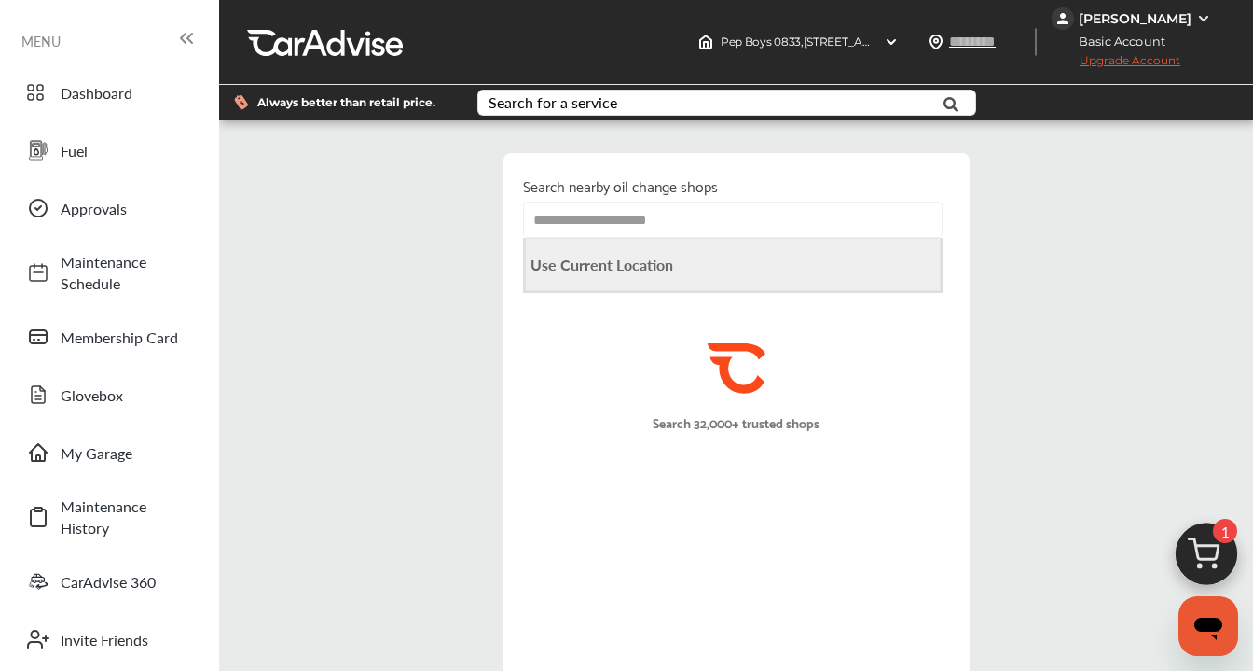
click at [679, 263] on Location "Use Current Location" at bounding box center [733, 264] width 416 height 53
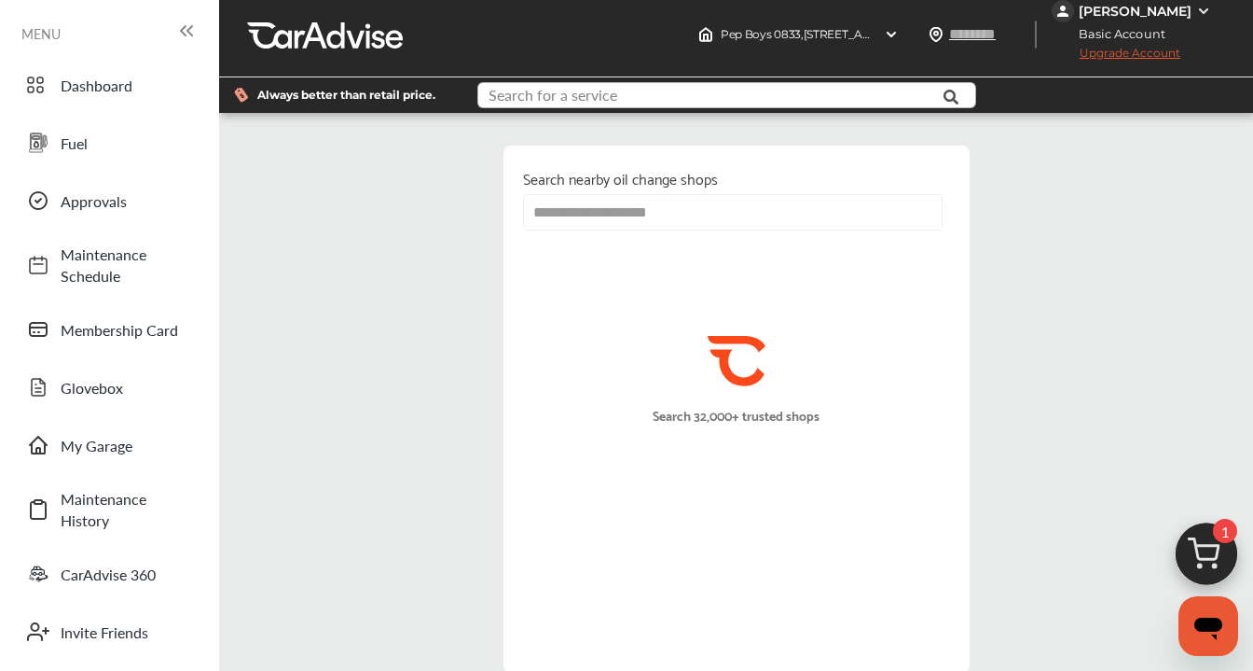
click at [851, 104] on input "text" at bounding box center [713, 97] width 468 height 29
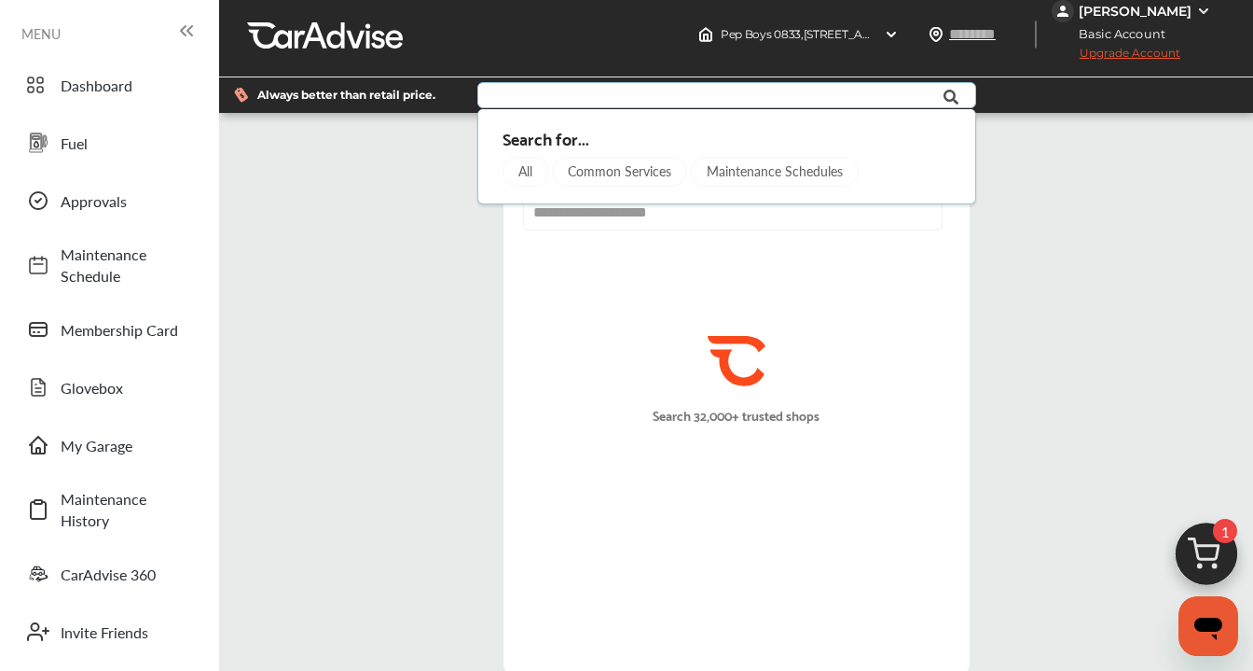
click at [526, 174] on div "All" at bounding box center [527, 172] width 46 height 30
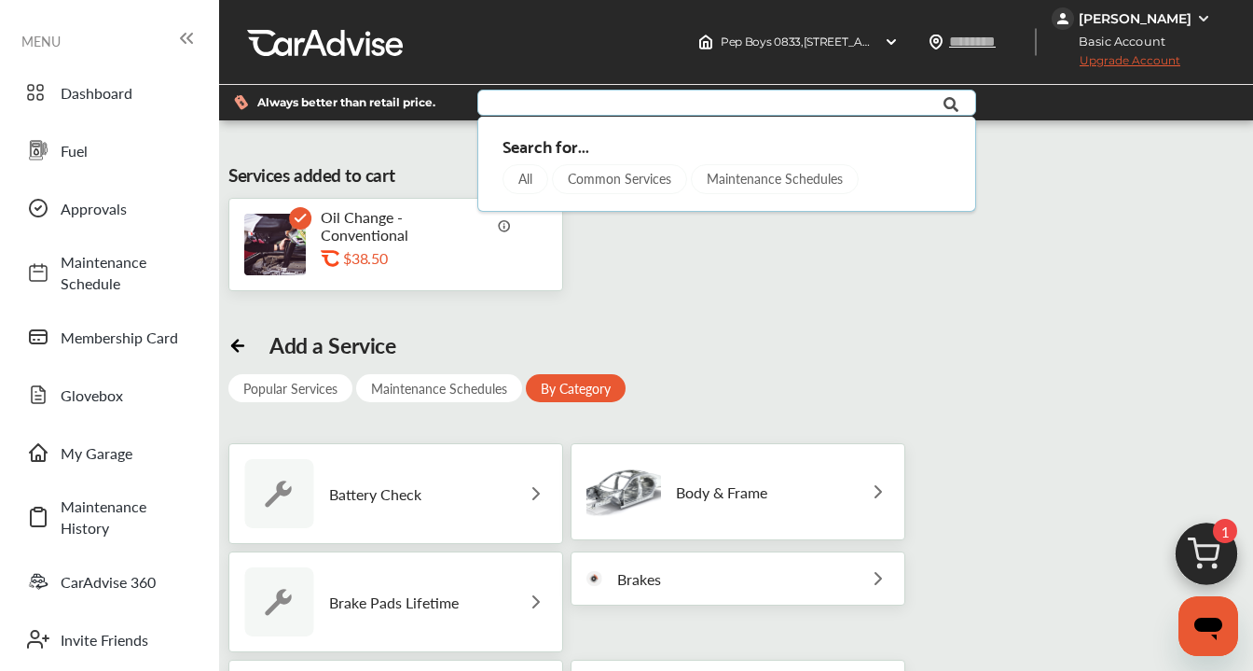
scroll to position [2, 0]
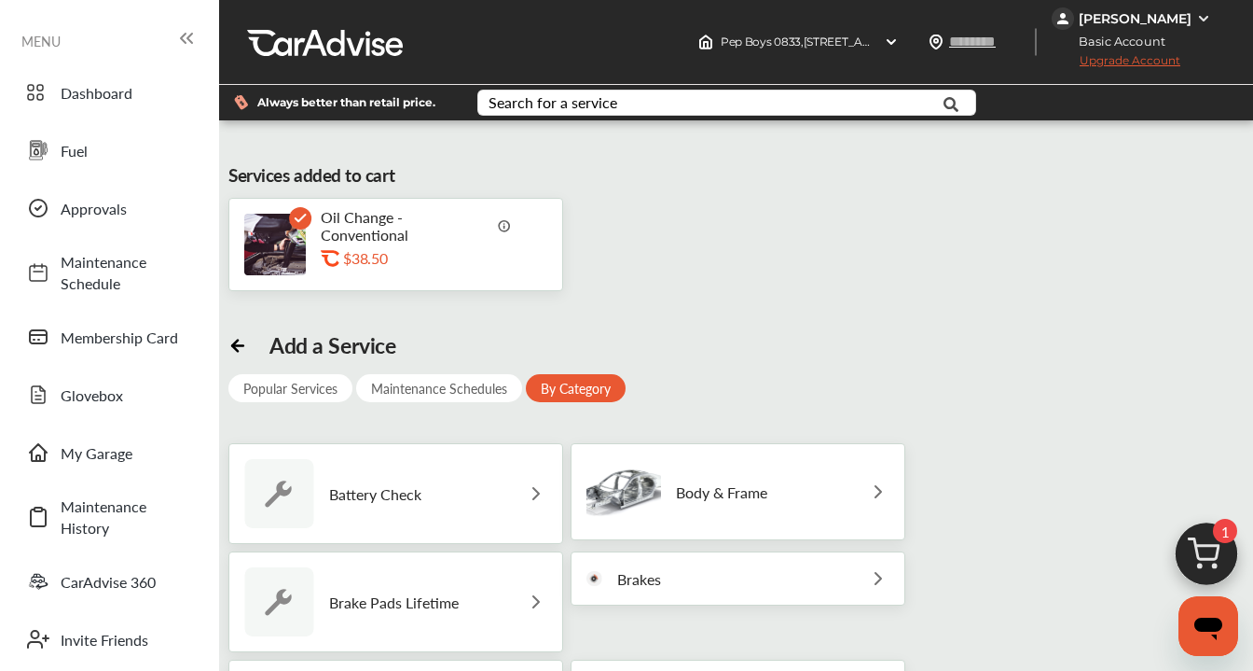
scroll to position [461, 0]
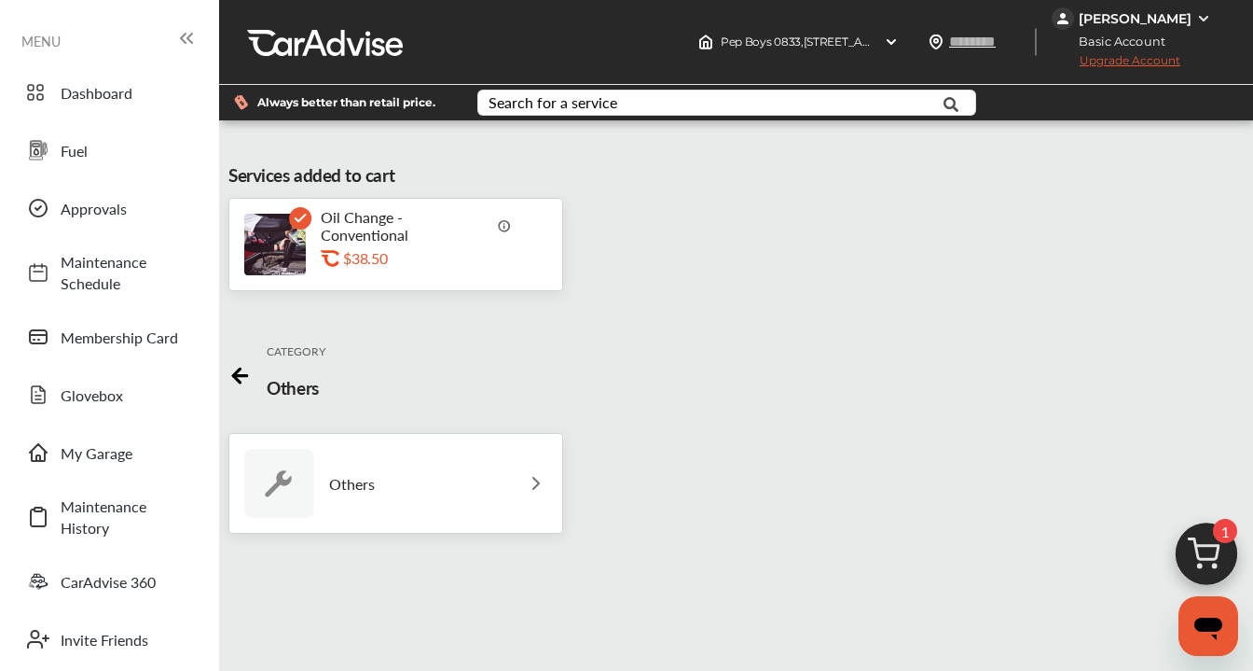
scroll to position [108, 0]
click at [529, 472] on img at bounding box center [536, 483] width 22 height 22
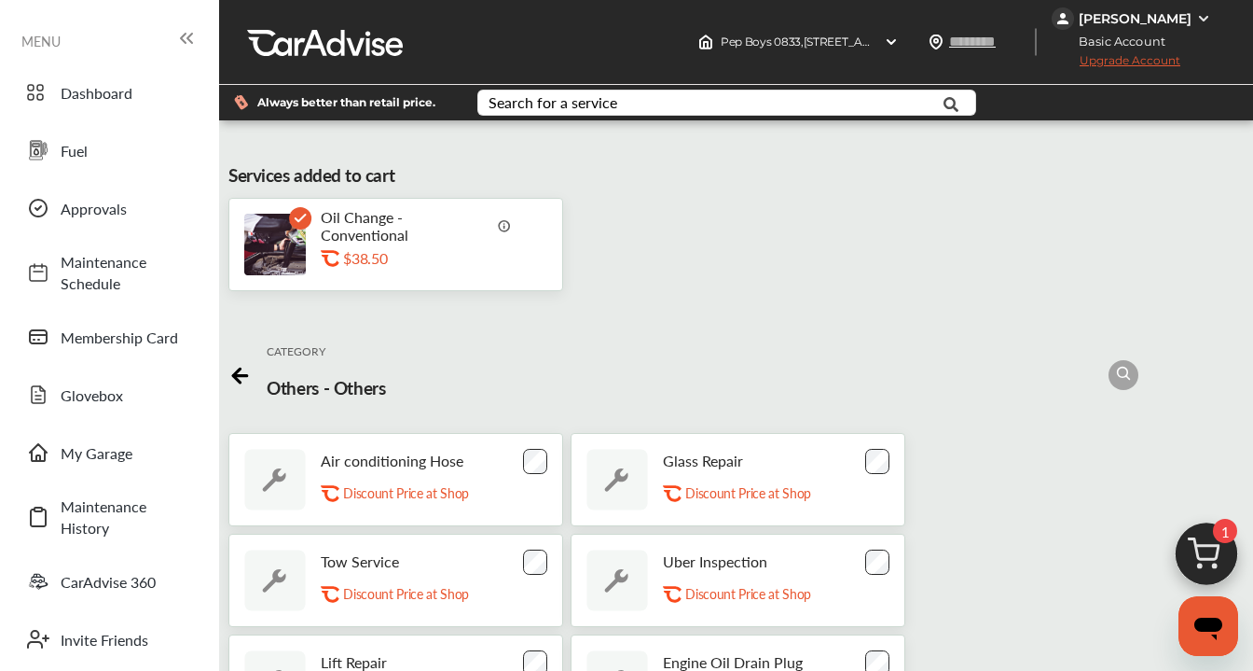
scroll to position [0, 0]
click at [228, 372] on icon at bounding box center [239, 372] width 23 height 23
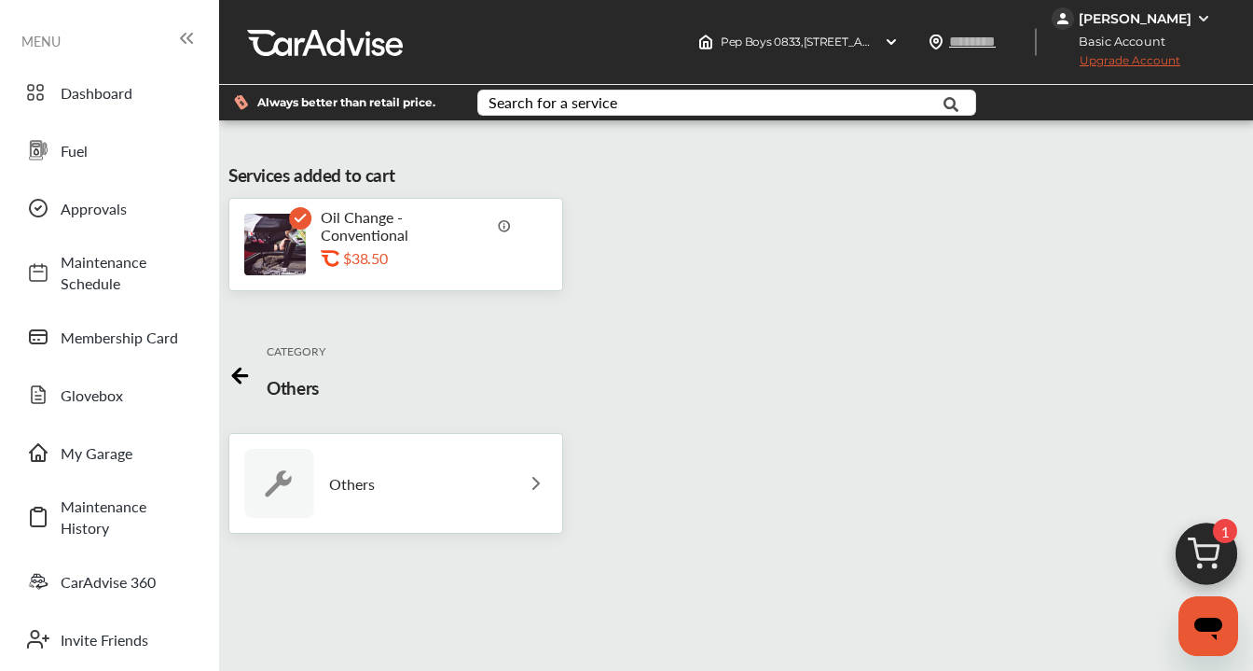
click at [228, 372] on icon at bounding box center [239, 372] width 23 height 23
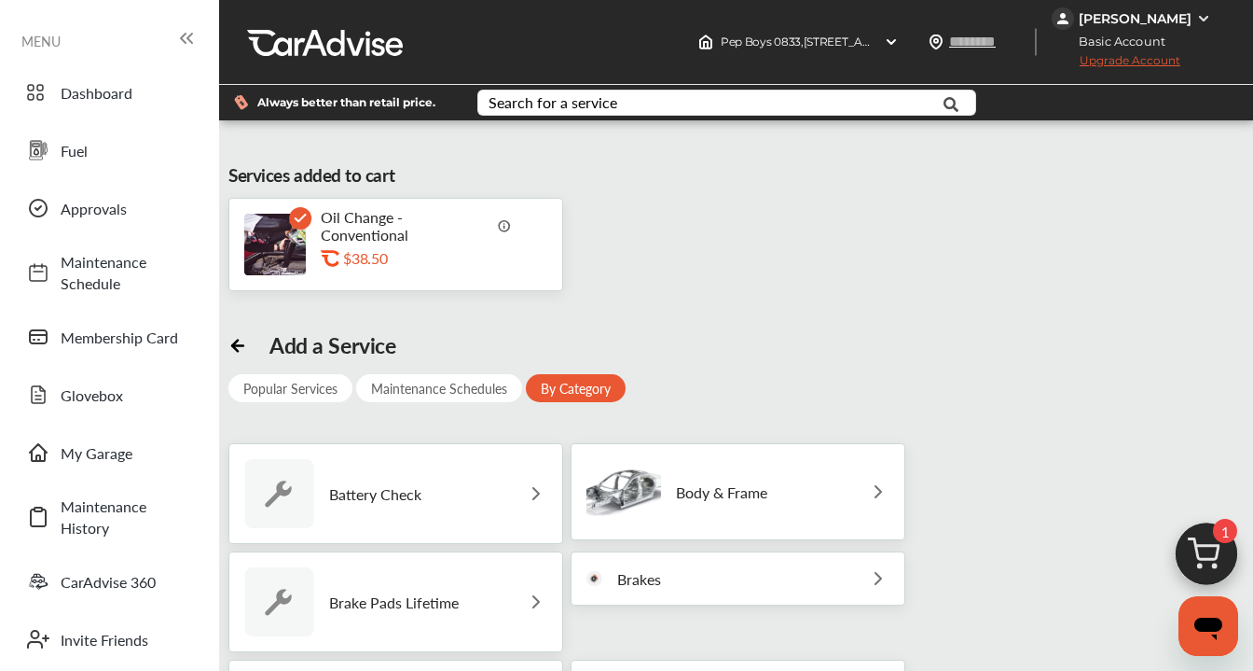
click at [324, 385] on div "Popular Services" at bounding box center [290, 388] width 124 height 28
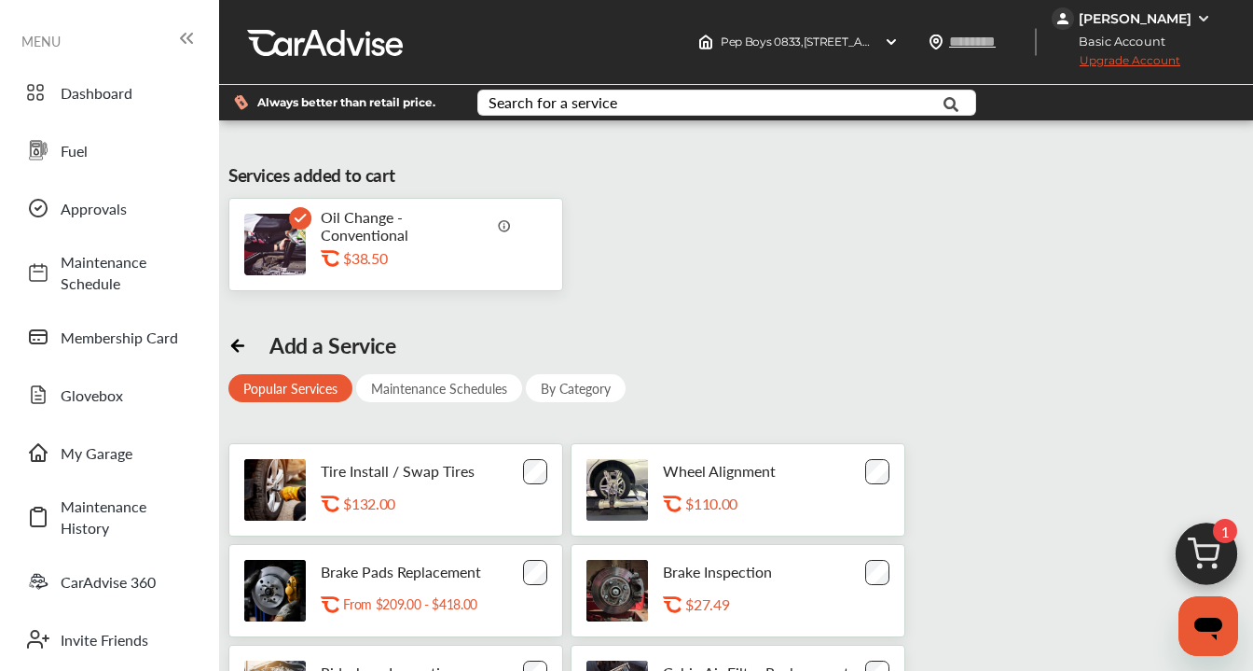
scroll to position [64, 0]
click at [659, 90] on input "text" at bounding box center [713, 104] width 468 height 29
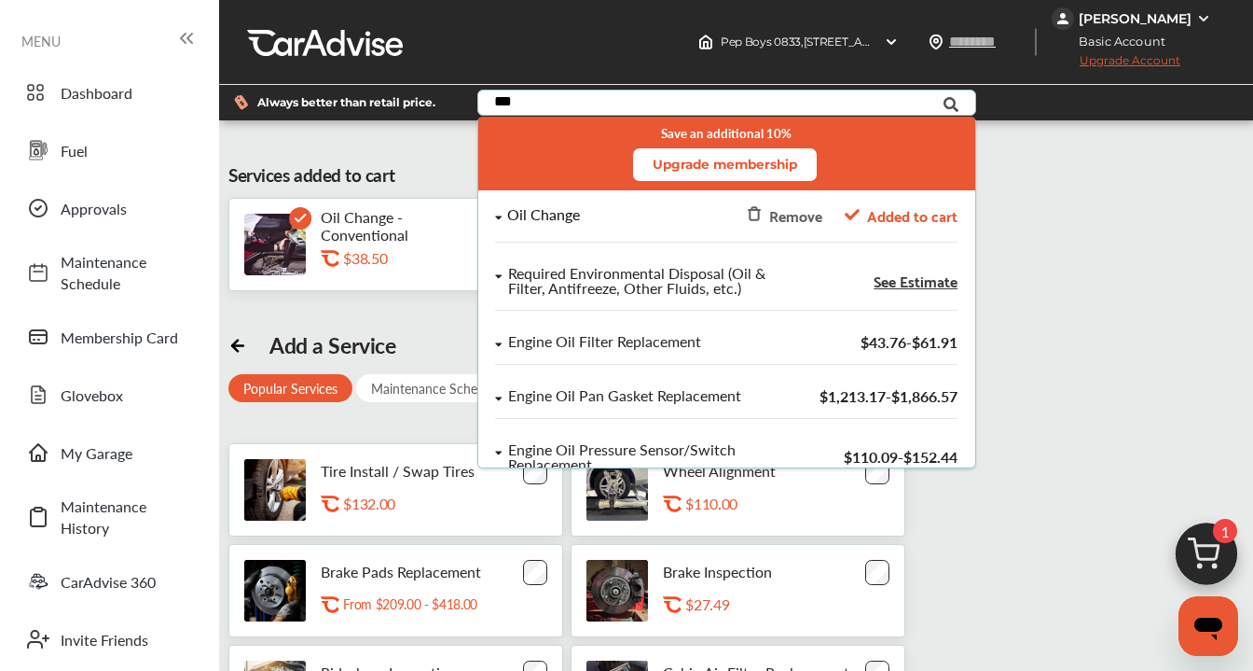
type input "***"
click at [577, 207] on div "Oil Change" at bounding box center [544, 215] width 73 height 16
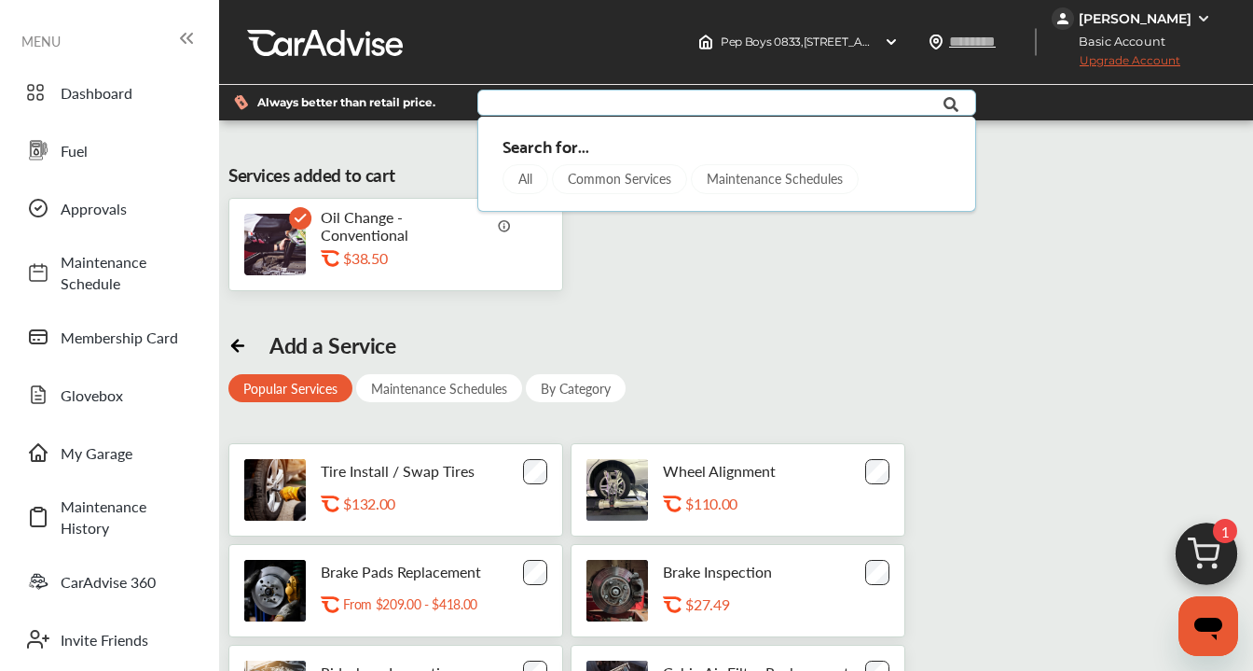
click at [804, 90] on input "text" at bounding box center [713, 104] width 468 height 29
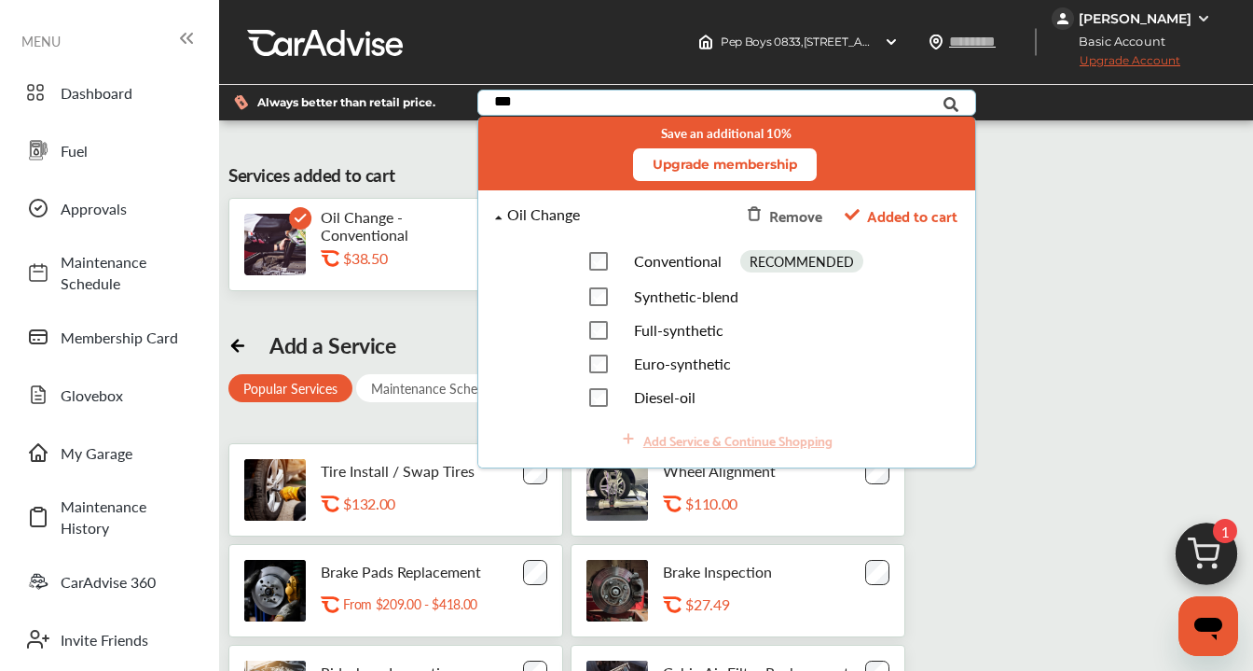
type input "***"
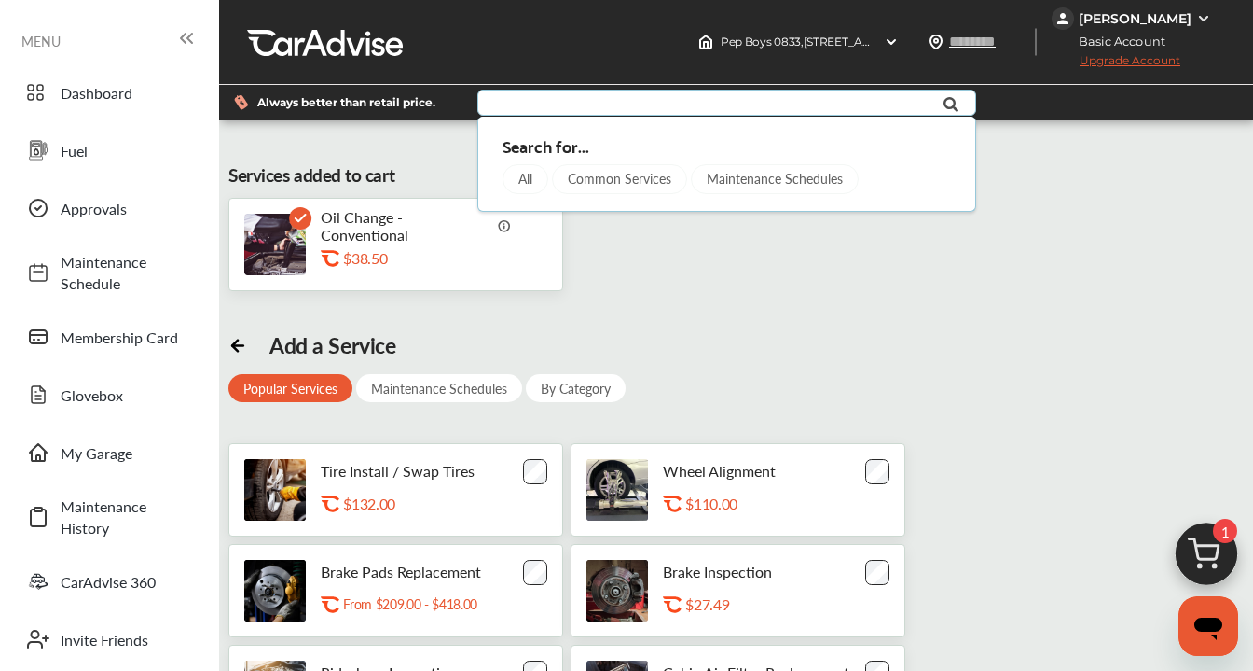
click at [602, 246] on div "Services added to cart Oil Change - Conventional .st0{fill:#FA4A1C;} $38.50 Add…" at bounding box center [736, 536] width 1025 height 805
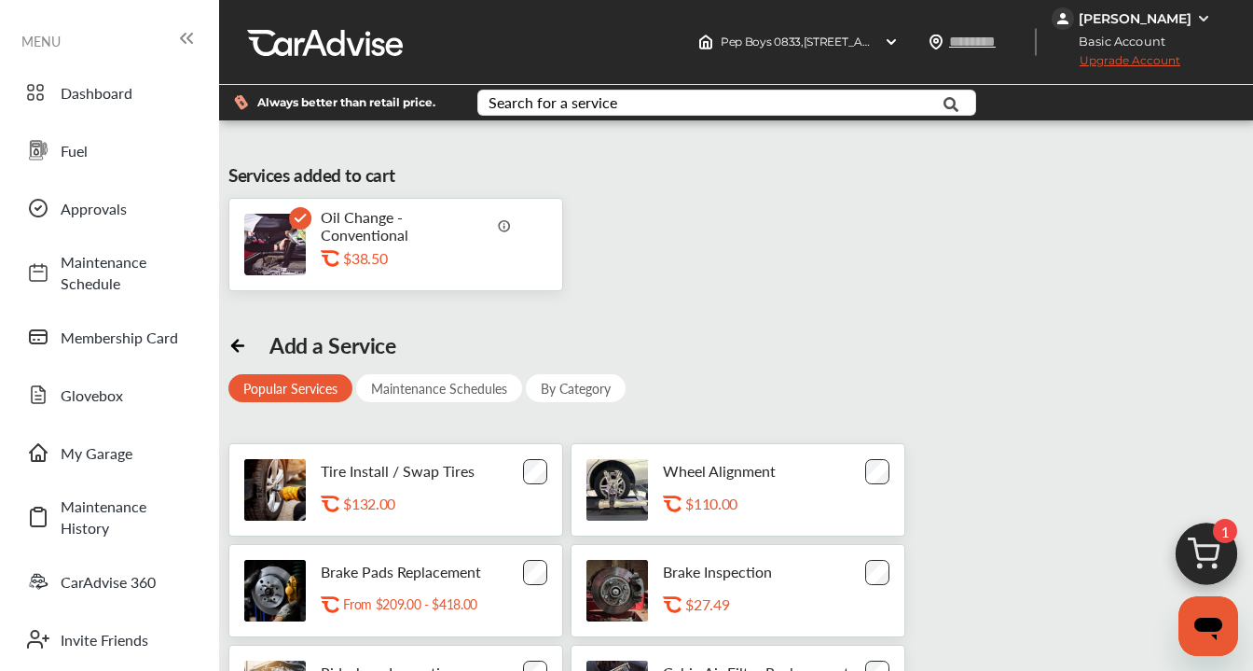
scroll to position [26, 0]
click at [467, 249] on div "$38.50" at bounding box center [436, 258] width 187 height 18
click at [1210, 19] on img at bounding box center [1203, 18] width 15 height 15
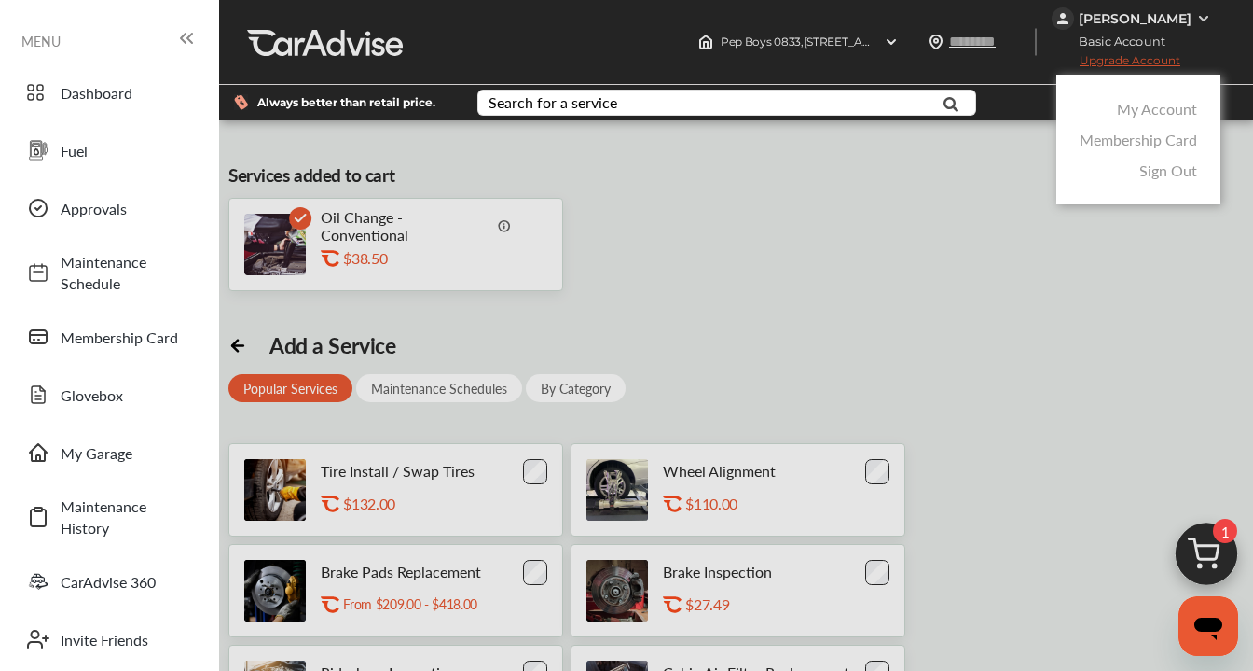
click at [1210, 19] on div at bounding box center [626, 382] width 1253 height 764
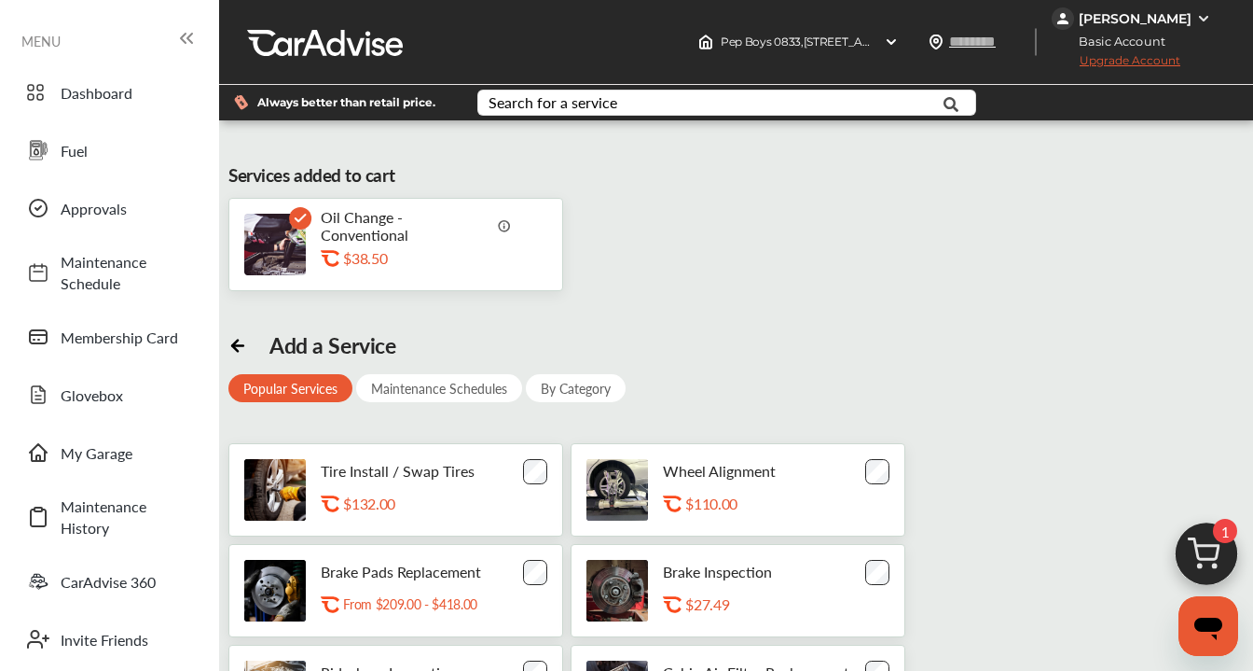
click at [1215, 560] on img at bounding box center [1207, 559] width 90 height 90
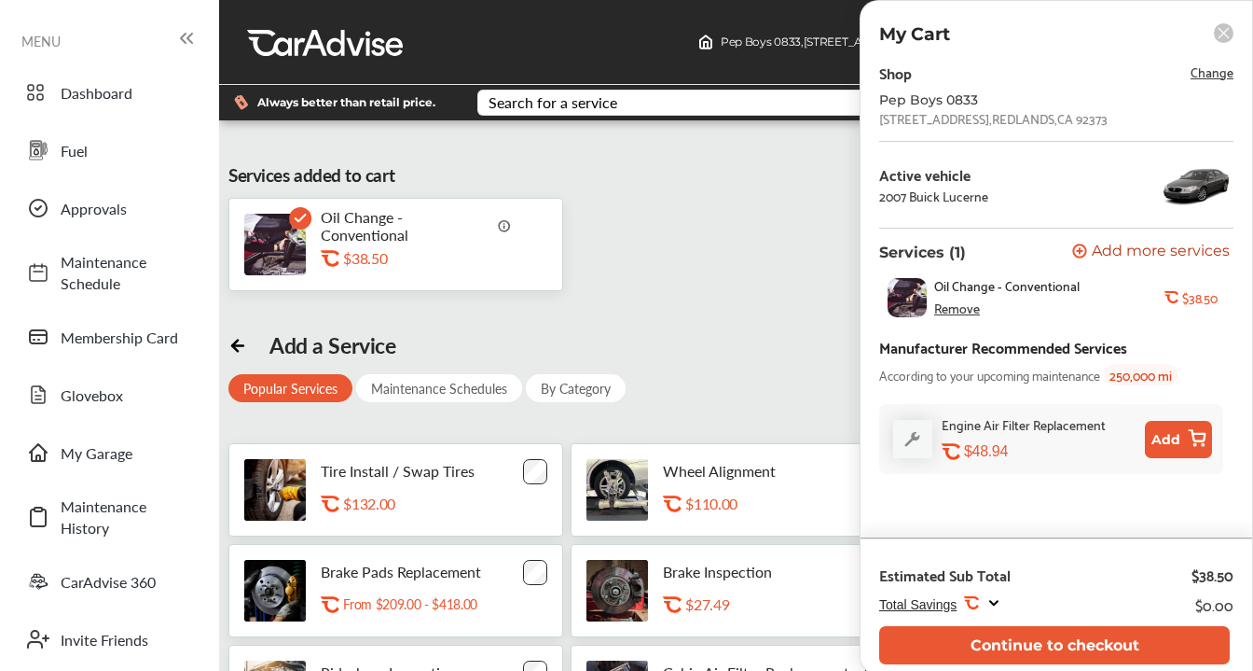
click at [970, 310] on div "Remove" at bounding box center [957, 307] width 46 height 15
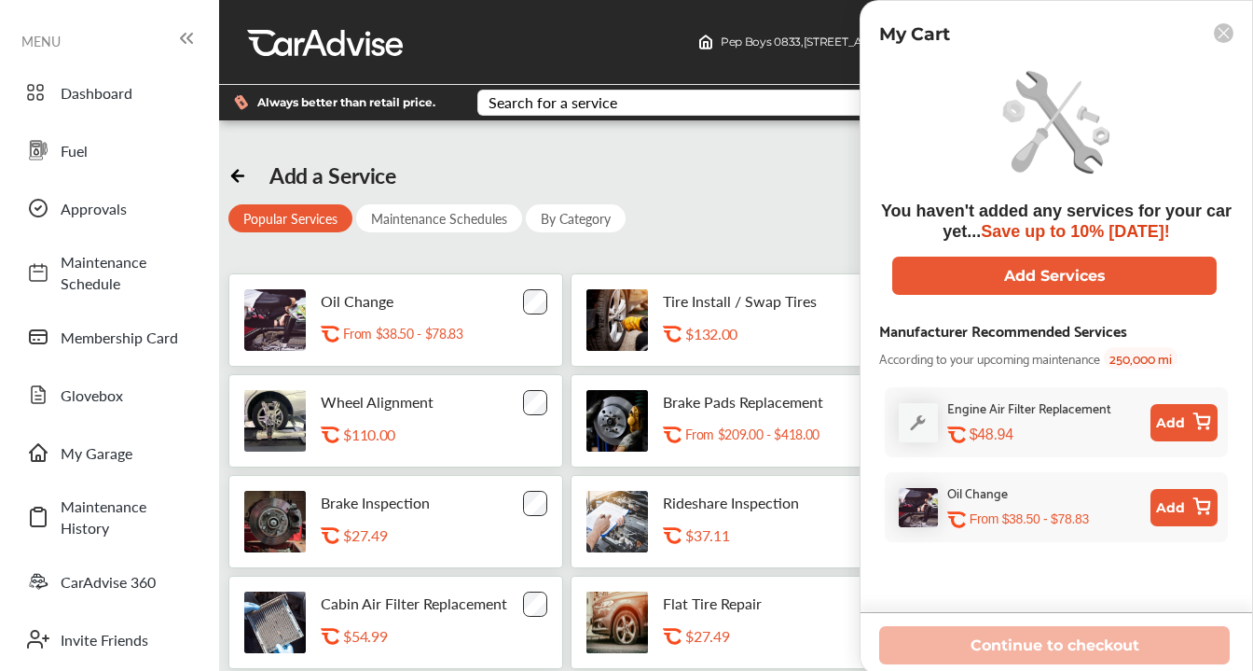
scroll to position [35, 0]
click at [1179, 517] on button "Add" at bounding box center [1184, 507] width 67 height 37
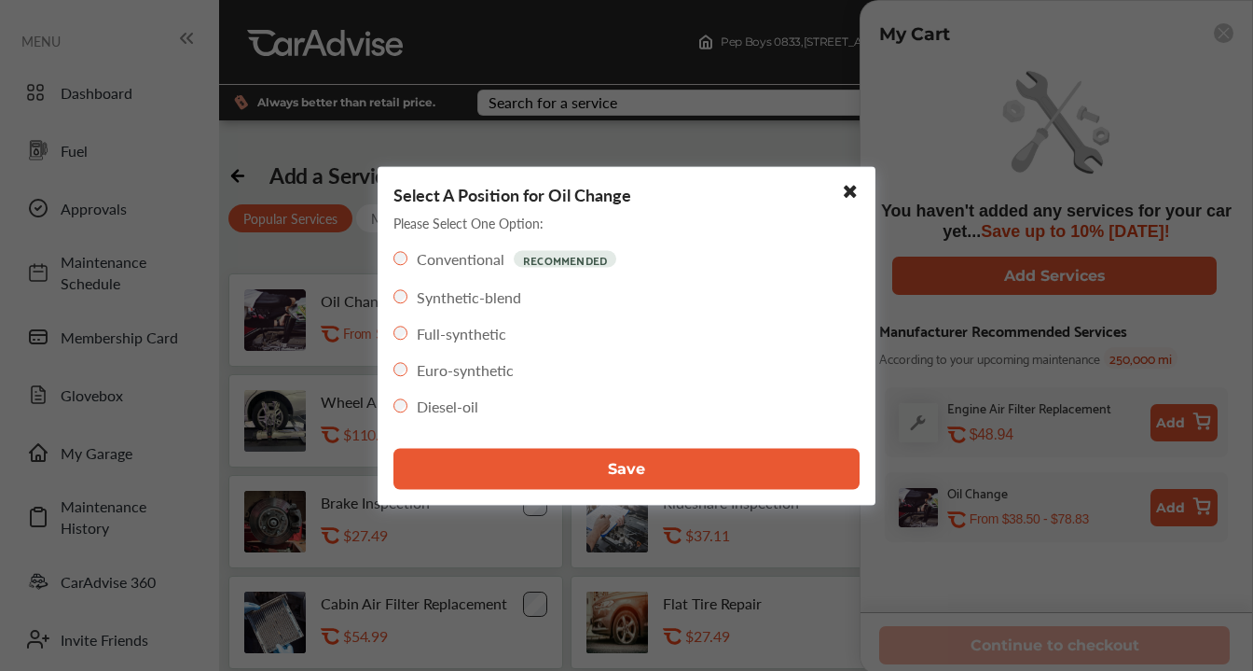
click at [453, 336] on label "Full-synthetic" at bounding box center [462, 332] width 90 height 21
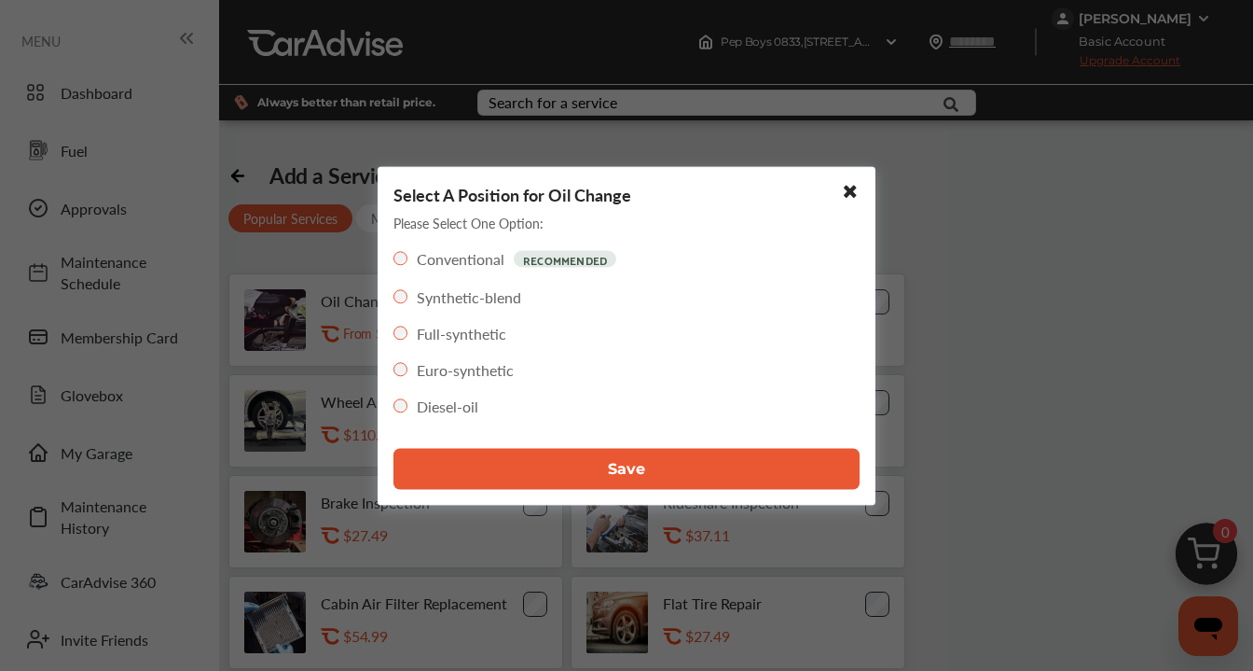
click at [610, 465] on span "Save" at bounding box center [626, 469] width 37 height 18
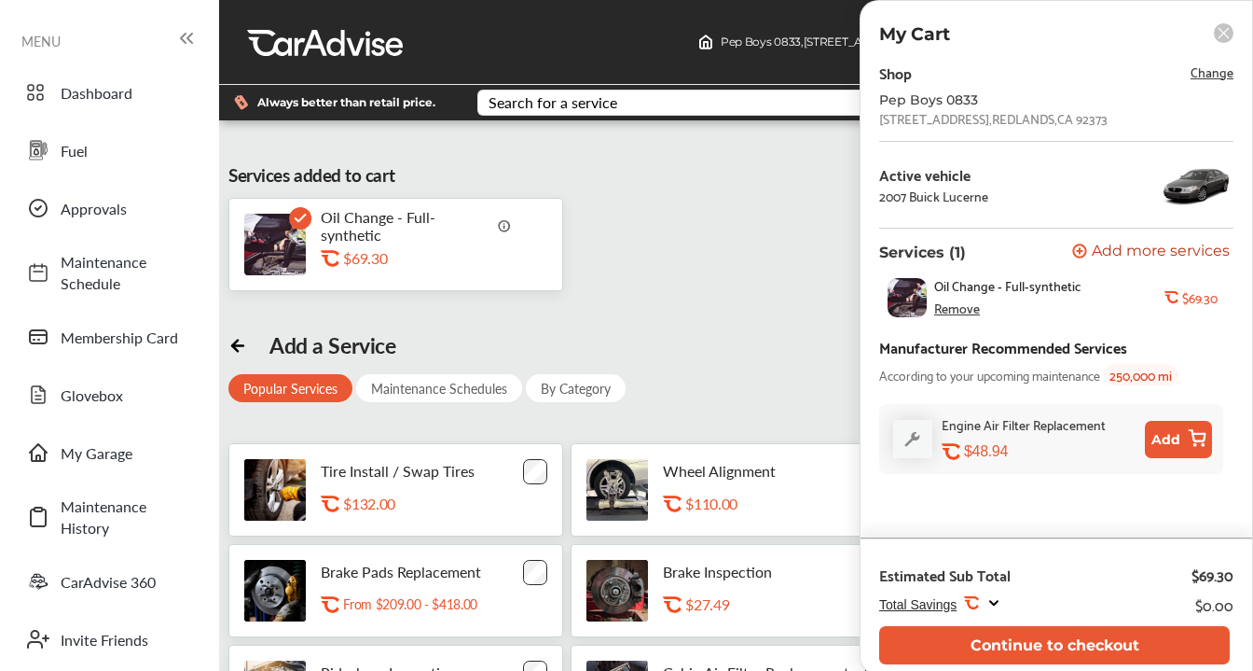
scroll to position [125, 0]
click at [504, 218] on img at bounding box center [505, 225] width 14 height 14
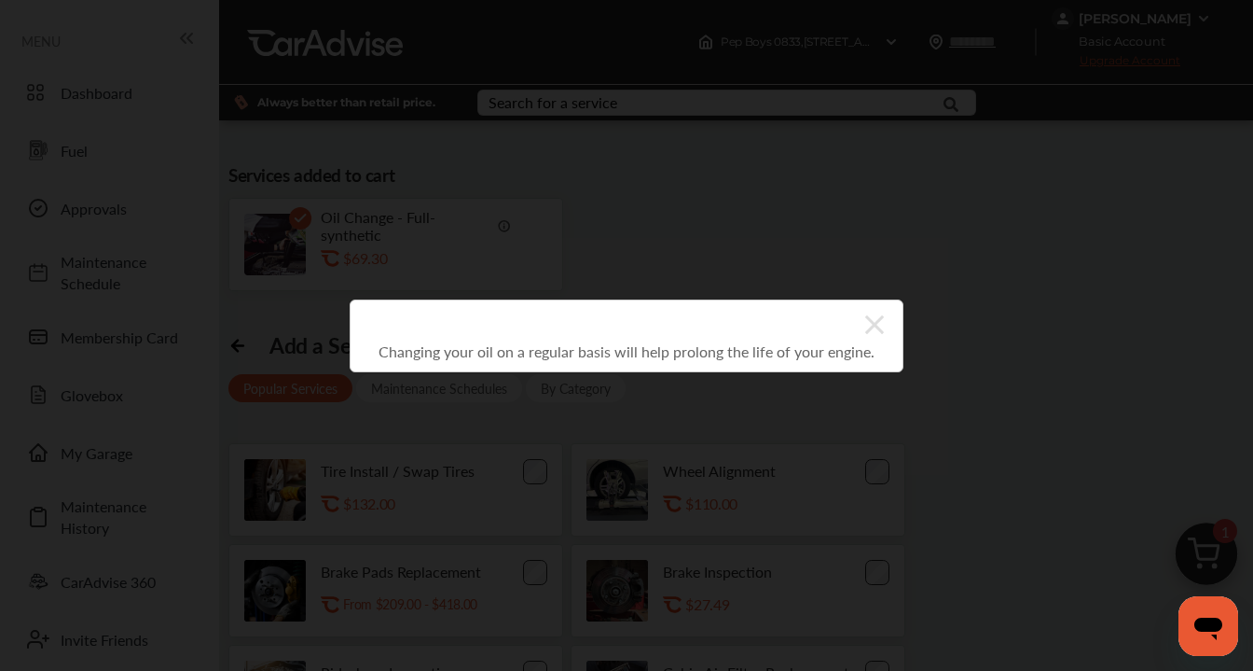
scroll to position [76, 0]
click at [1169, 111] on div "Changing your oil on a regular basis will help prolong the life of your engine." at bounding box center [626, 335] width 1253 height 671
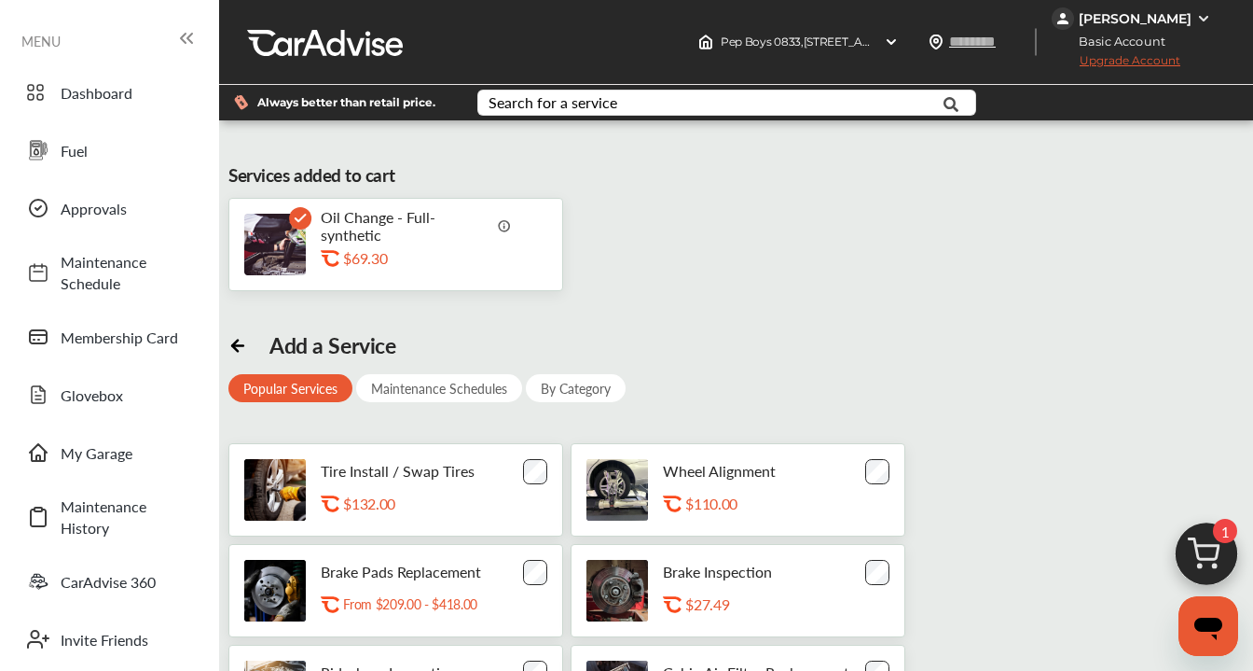
scroll to position [0, 0]
click at [1197, 565] on img at bounding box center [1207, 559] width 90 height 90
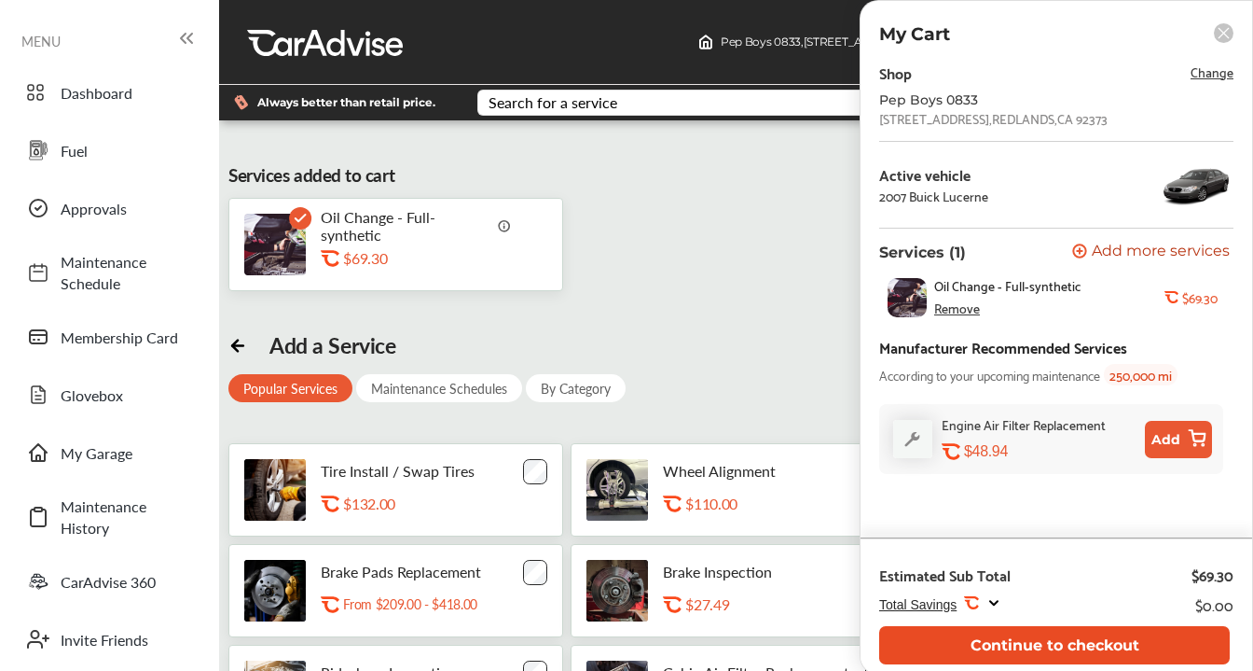
click at [1080, 639] on button "Continue to checkout" at bounding box center [1054, 645] width 351 height 38
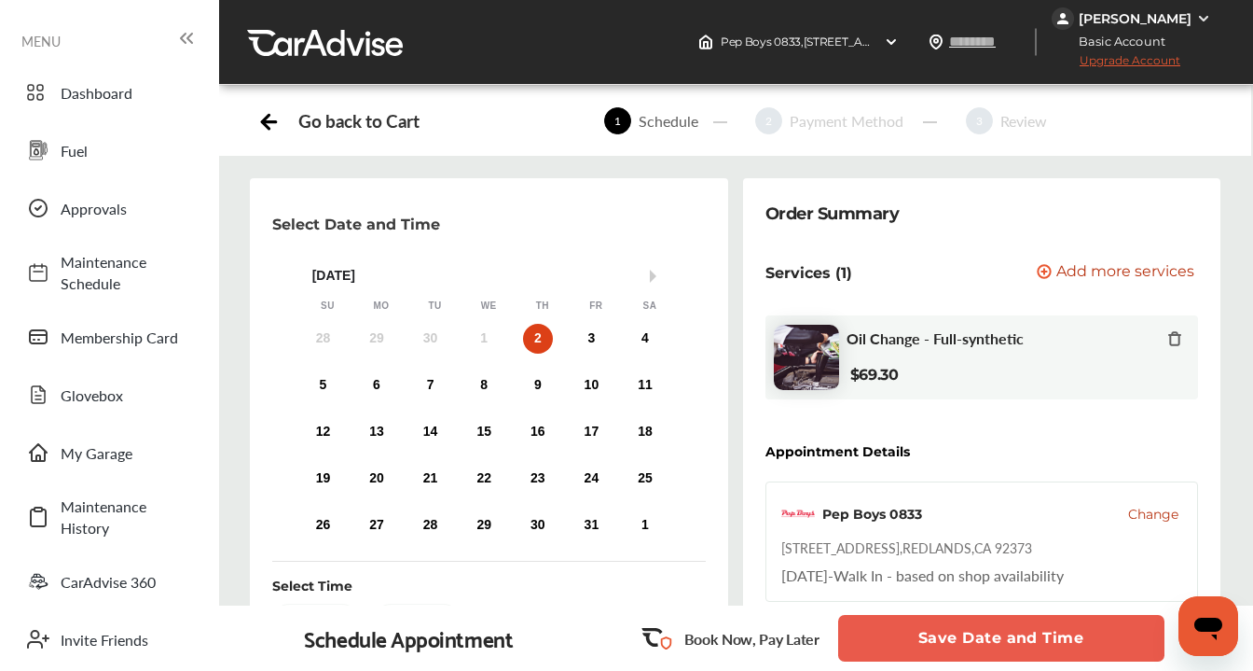
scroll to position [175, 0]
click at [588, 324] on div "3" at bounding box center [591, 339] width 30 height 30
click at [321, 603] on div "Walk In" at bounding box center [315, 620] width 87 height 34
click at [793, 637] on p "Book Now, Pay Later" at bounding box center [752, 638] width 135 height 21
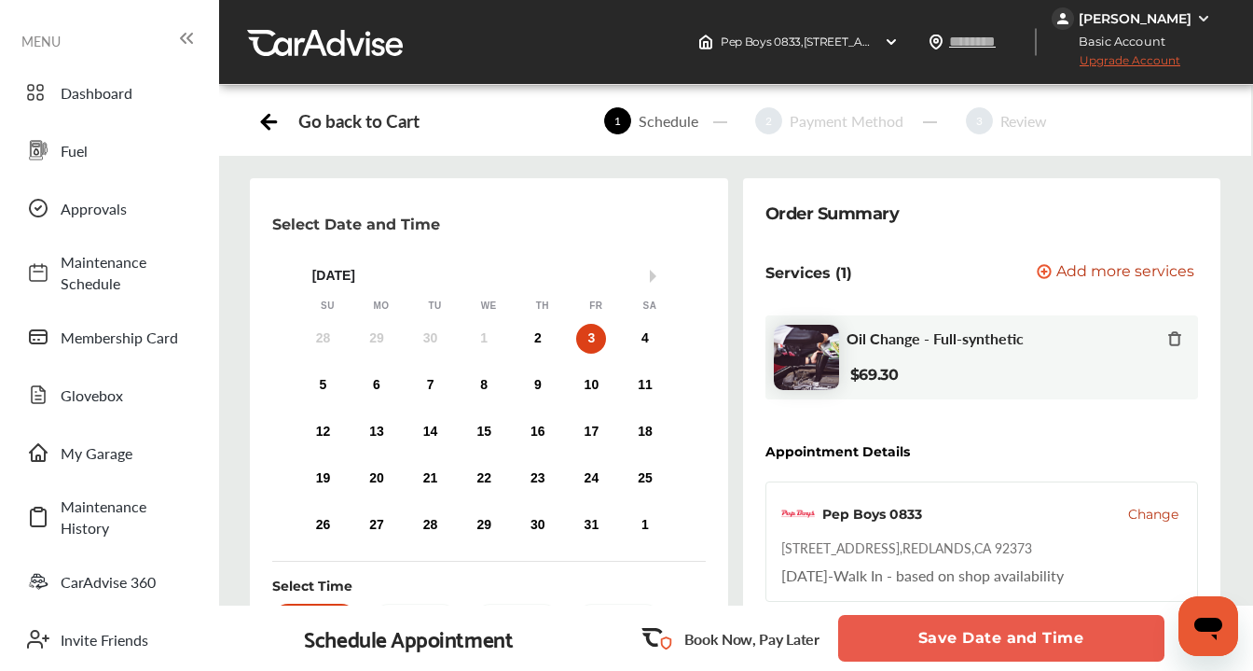
click at [973, 631] on button "Save Date and Time" at bounding box center [1001, 638] width 326 height 47
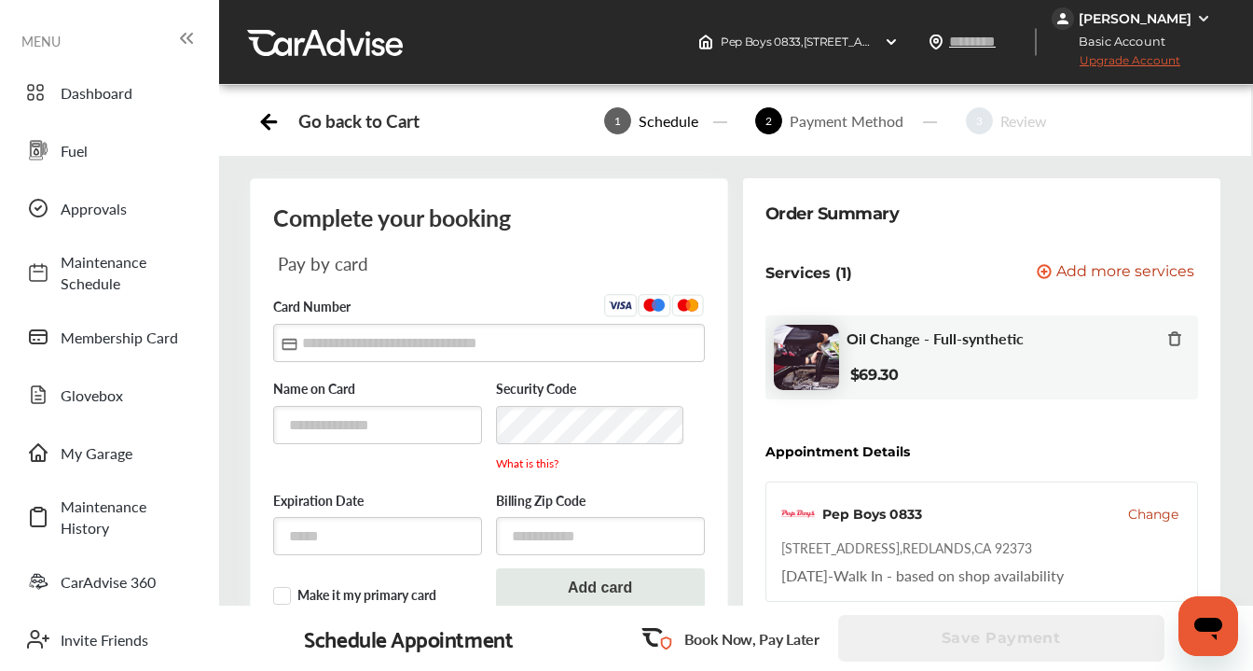
scroll to position [683, 0]
click at [754, 640] on p "Book Now, Pay Later" at bounding box center [752, 638] width 135 height 21
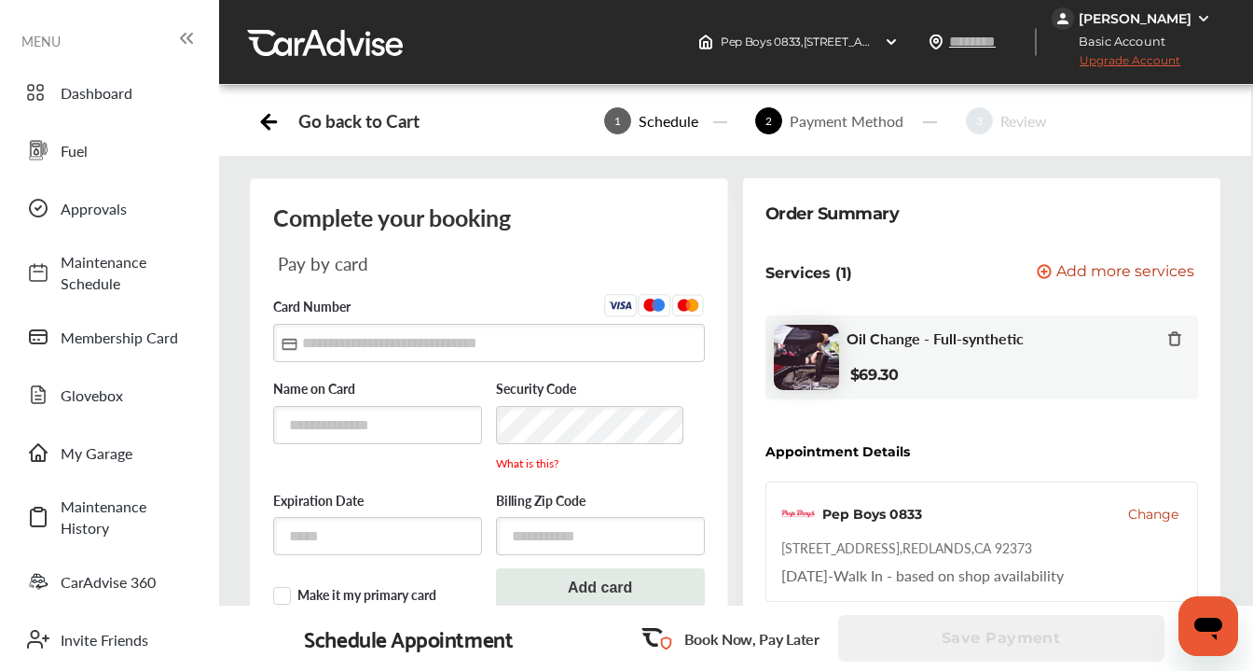
scroll to position [2, 0]
